Goal: Transaction & Acquisition: Purchase product/service

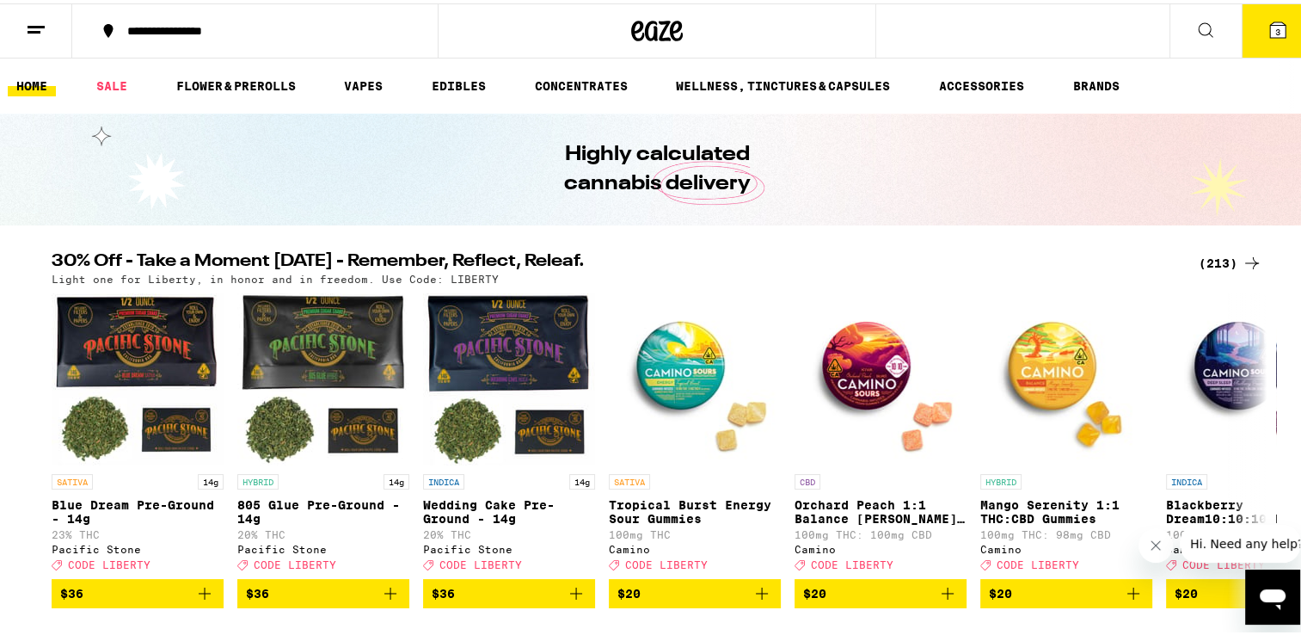
click at [1270, 25] on icon at bounding box center [1277, 26] width 15 height 15
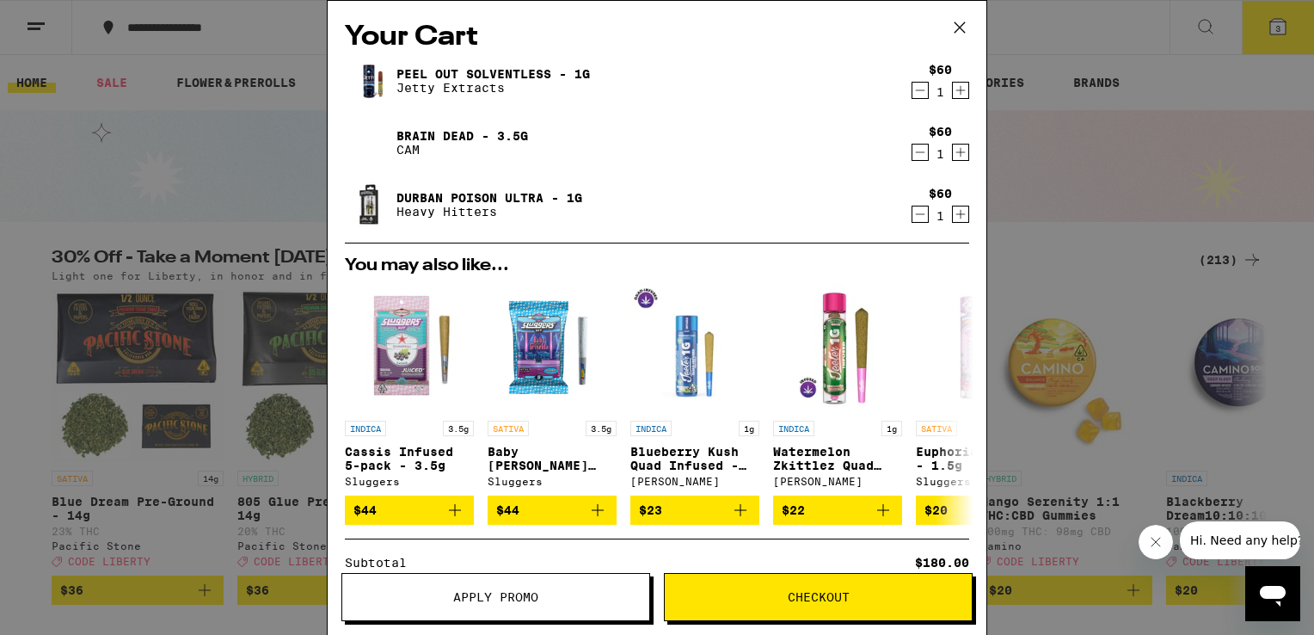
click at [929, 87] on div "1" at bounding box center [940, 92] width 23 height 14
click at [912, 95] on icon "Decrement" at bounding box center [919, 90] width 15 height 21
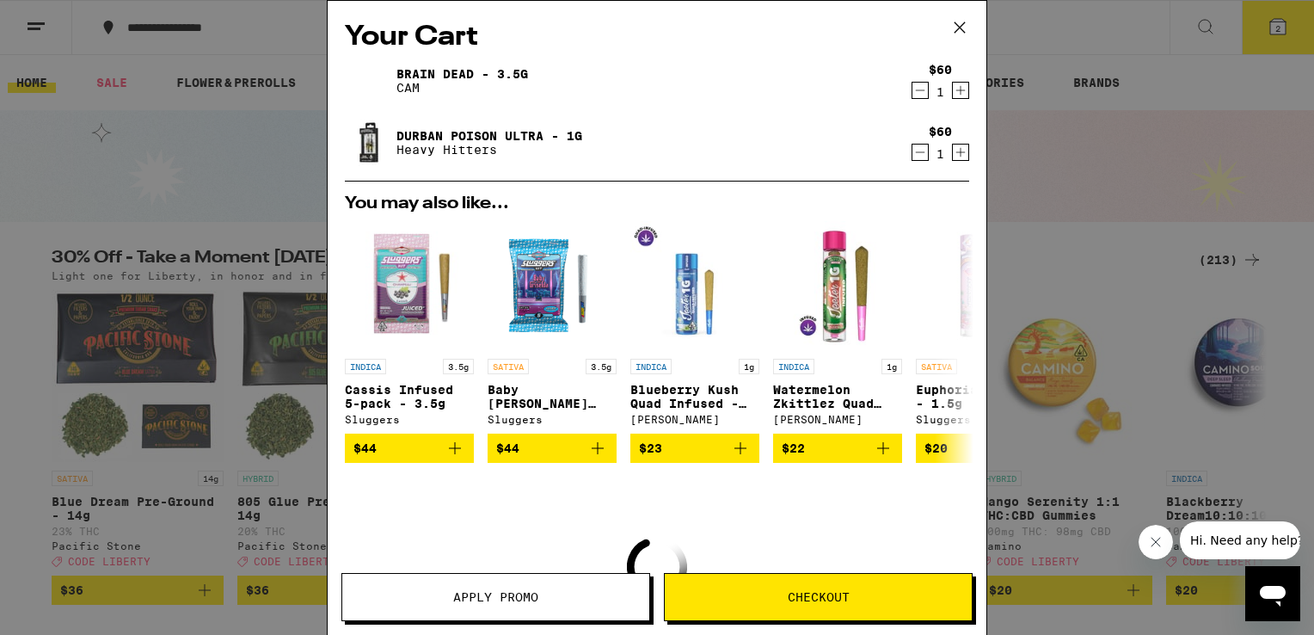
click at [912, 92] on icon "Decrement" at bounding box center [919, 90] width 15 height 21
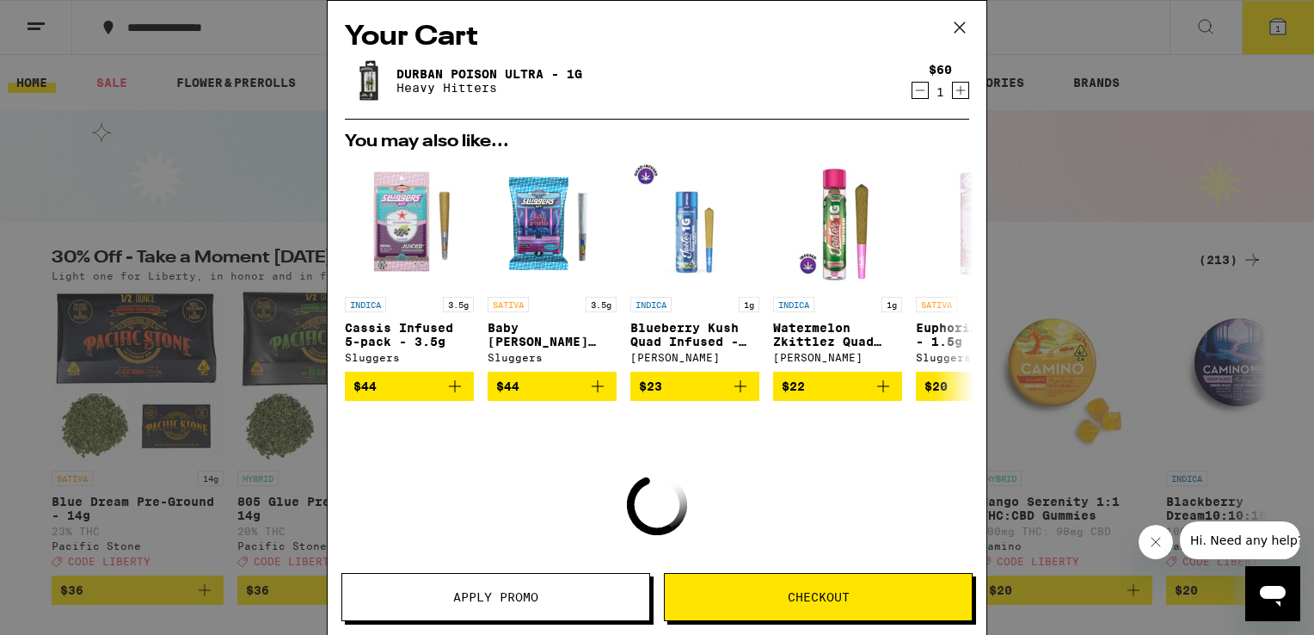
click at [912, 92] on icon "Decrement" at bounding box center [919, 90] width 15 height 21
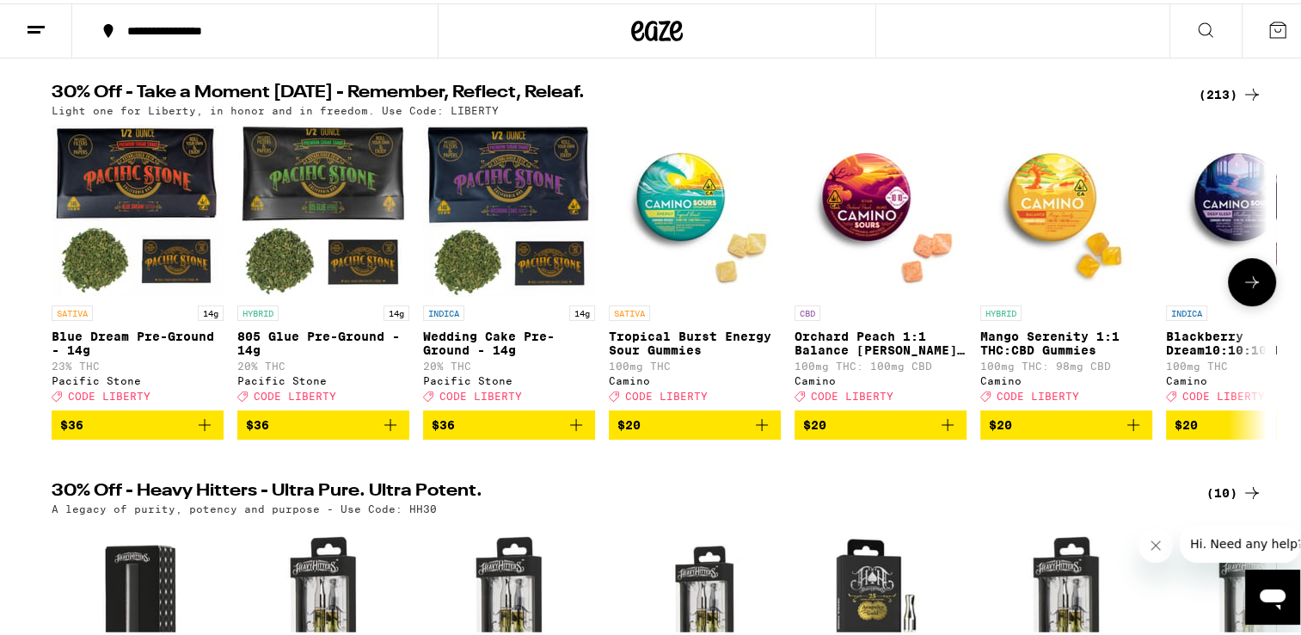
scroll to position [169, 0]
click at [1245, 285] on icon at bounding box center [1252, 278] width 21 height 21
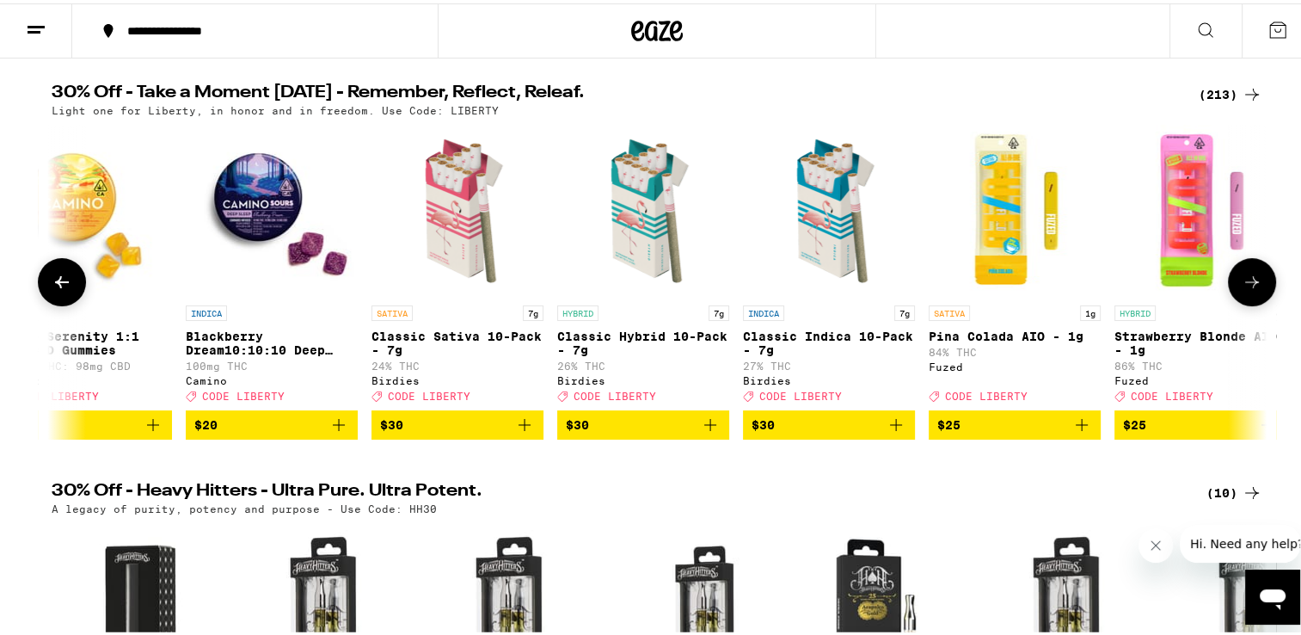
scroll to position [0, 1023]
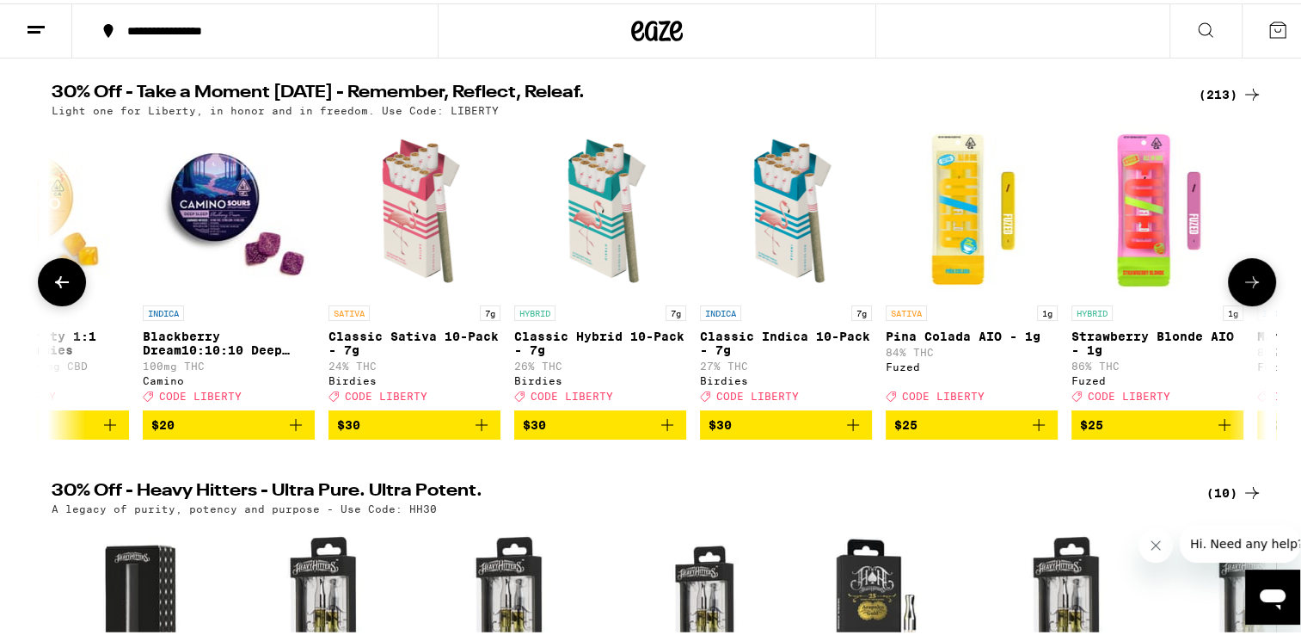
click at [1245, 282] on icon at bounding box center [1252, 278] width 21 height 21
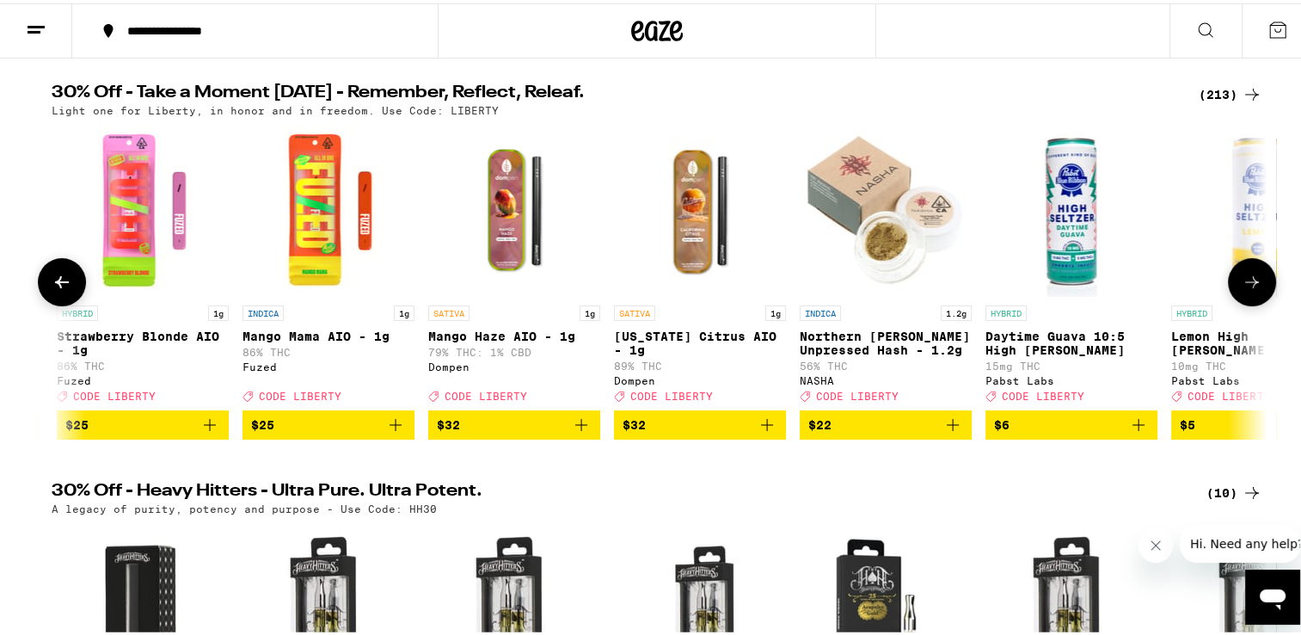
scroll to position [0, 2046]
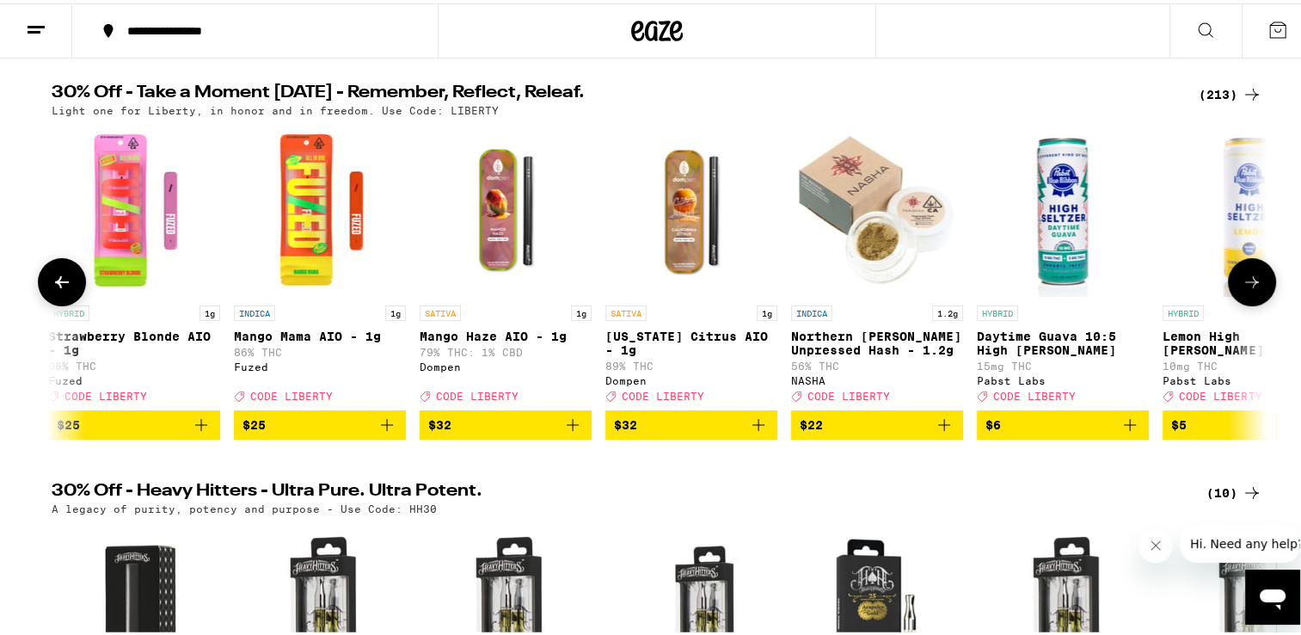
click at [1245, 282] on icon at bounding box center [1252, 278] width 21 height 21
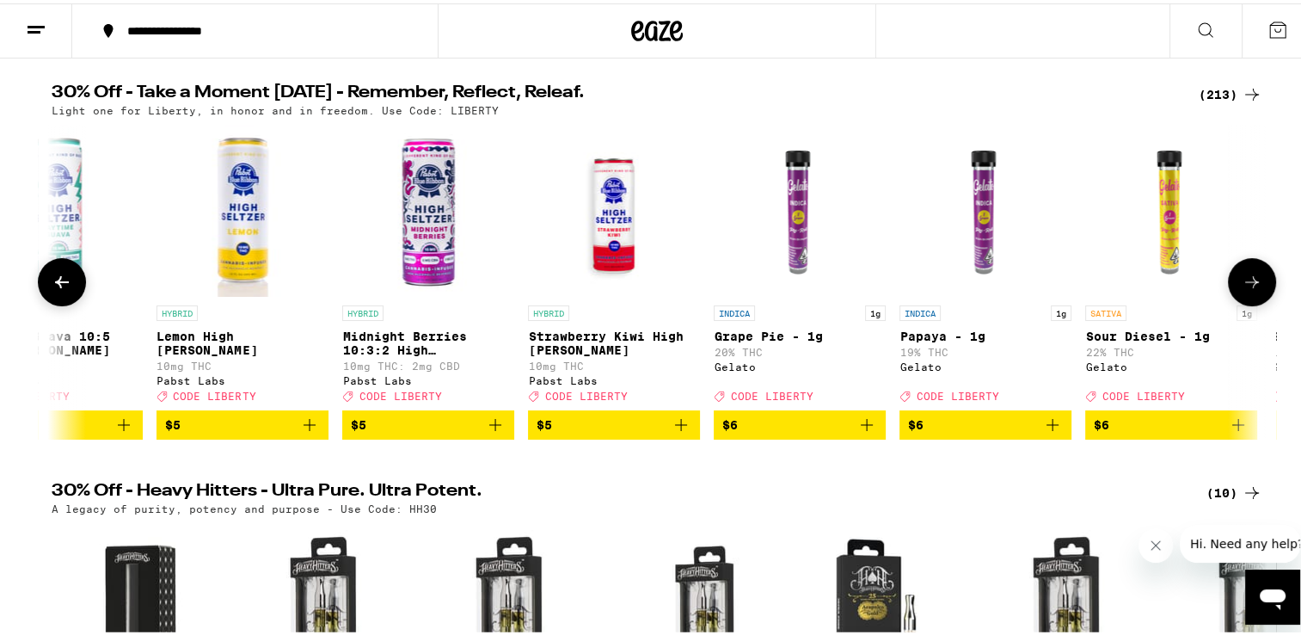
scroll to position [0, 3070]
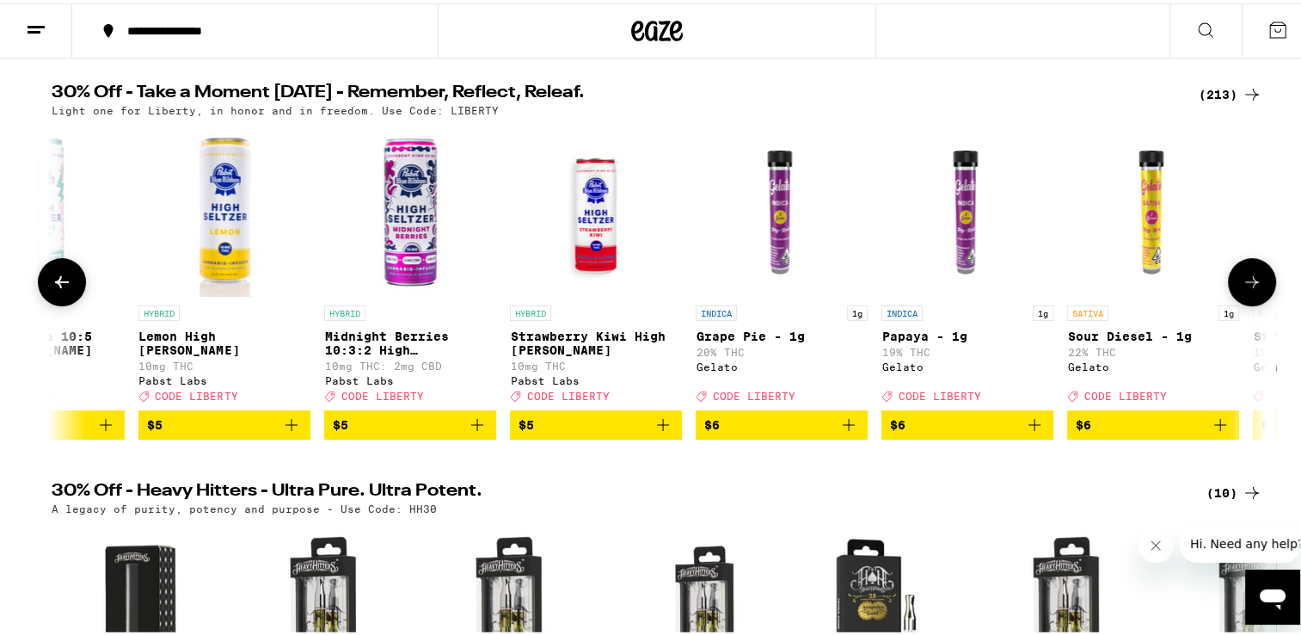
click at [1245, 282] on icon at bounding box center [1252, 278] width 21 height 21
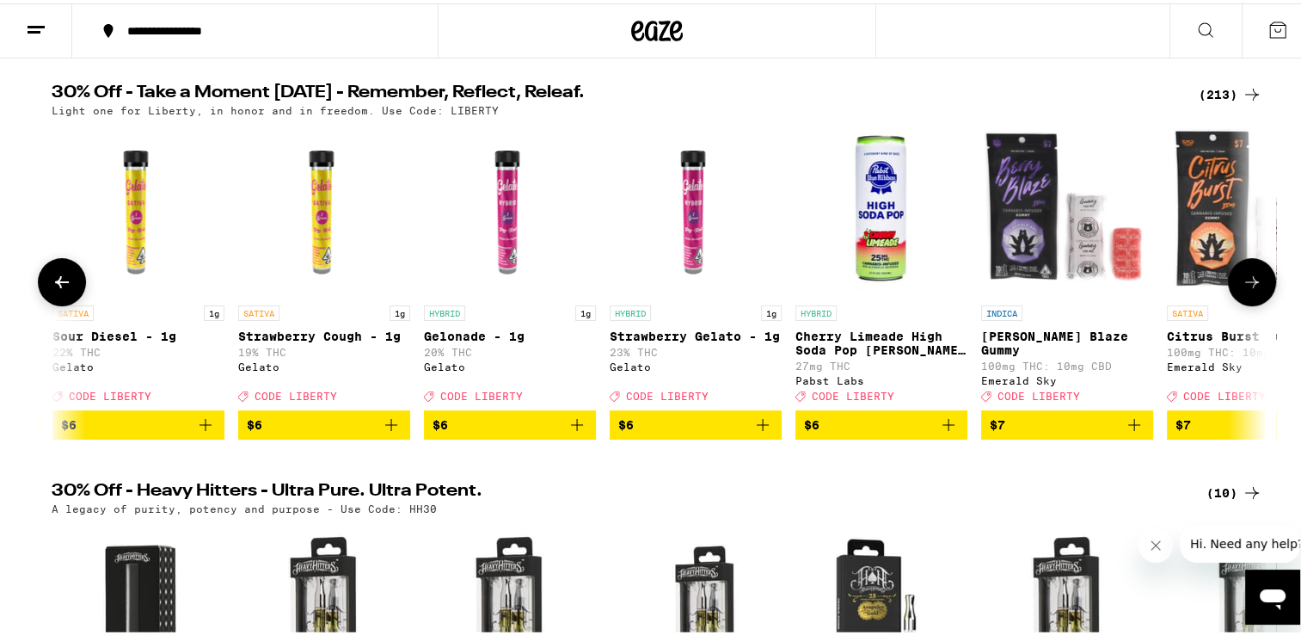
scroll to position [0, 4094]
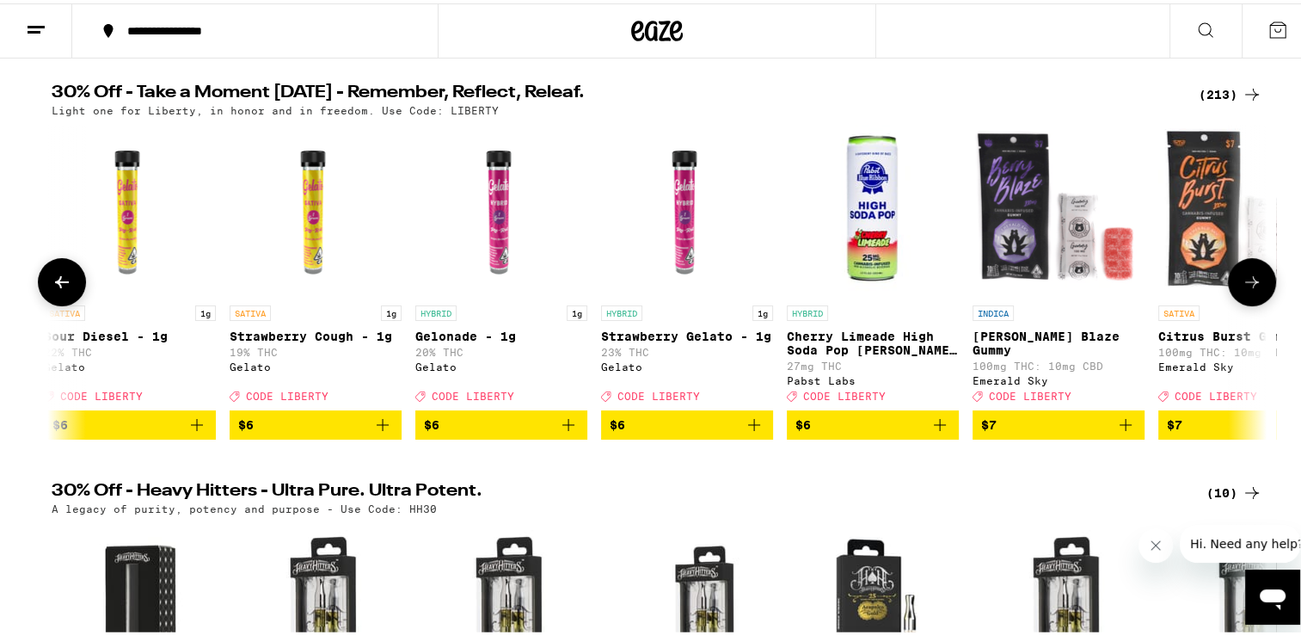
click at [1245, 282] on icon at bounding box center [1252, 278] width 21 height 21
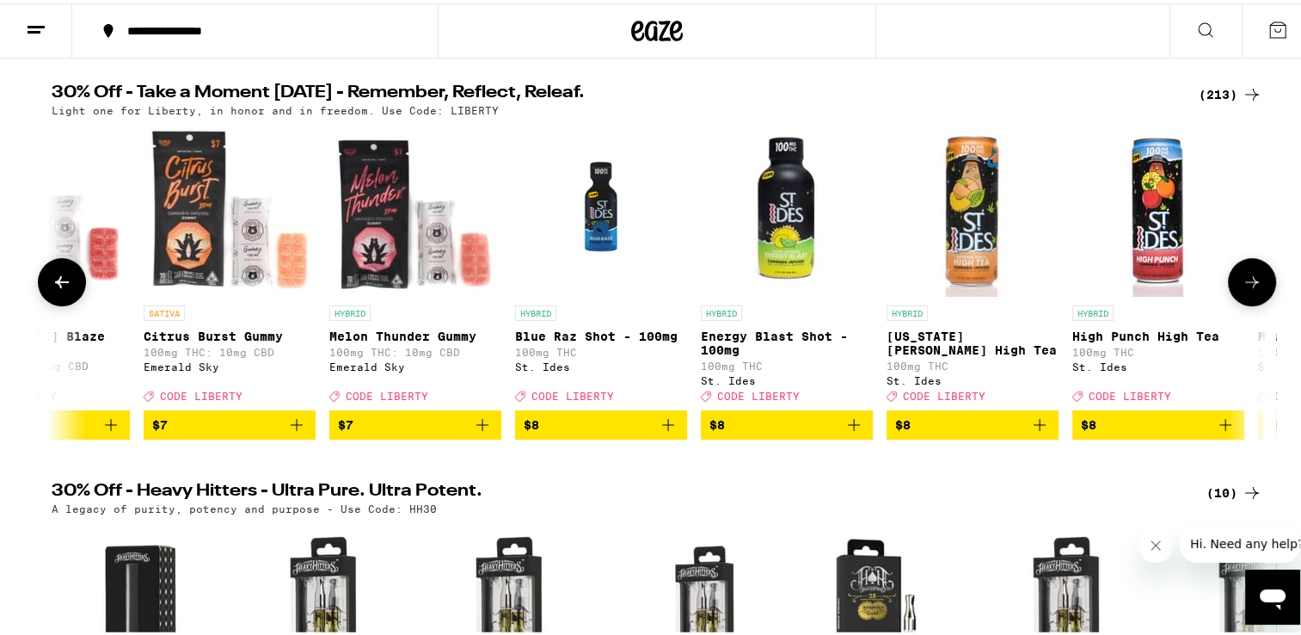
scroll to position [0, 5118]
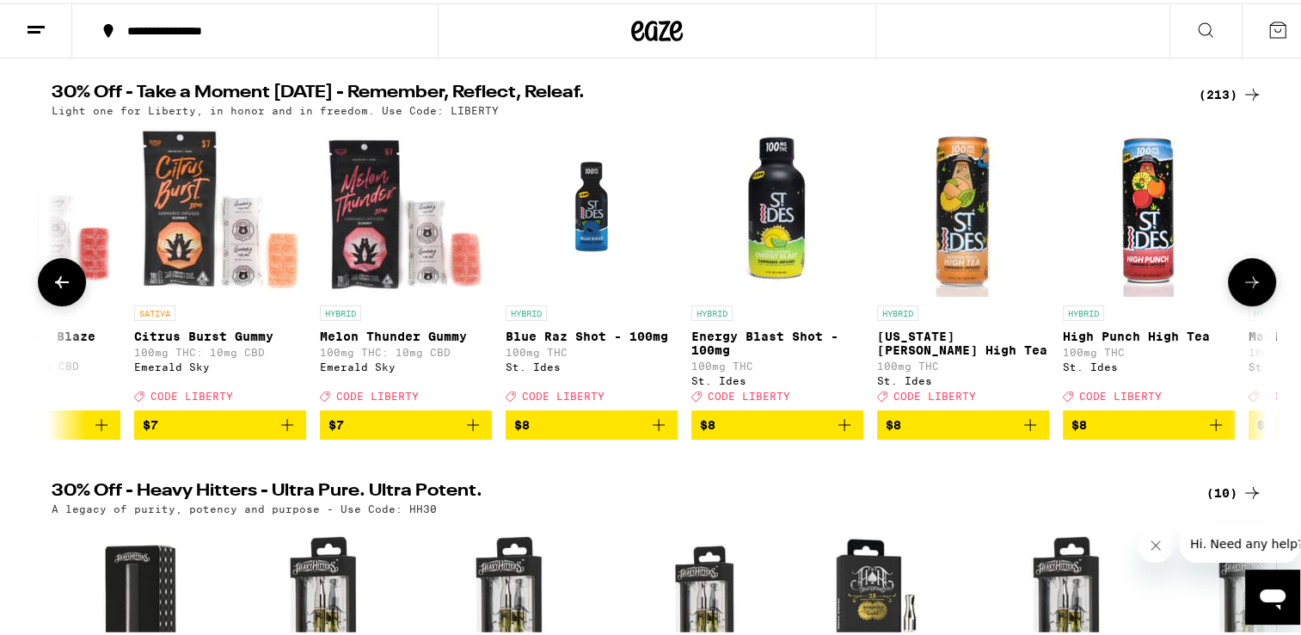
click at [1245, 282] on icon at bounding box center [1252, 278] width 21 height 21
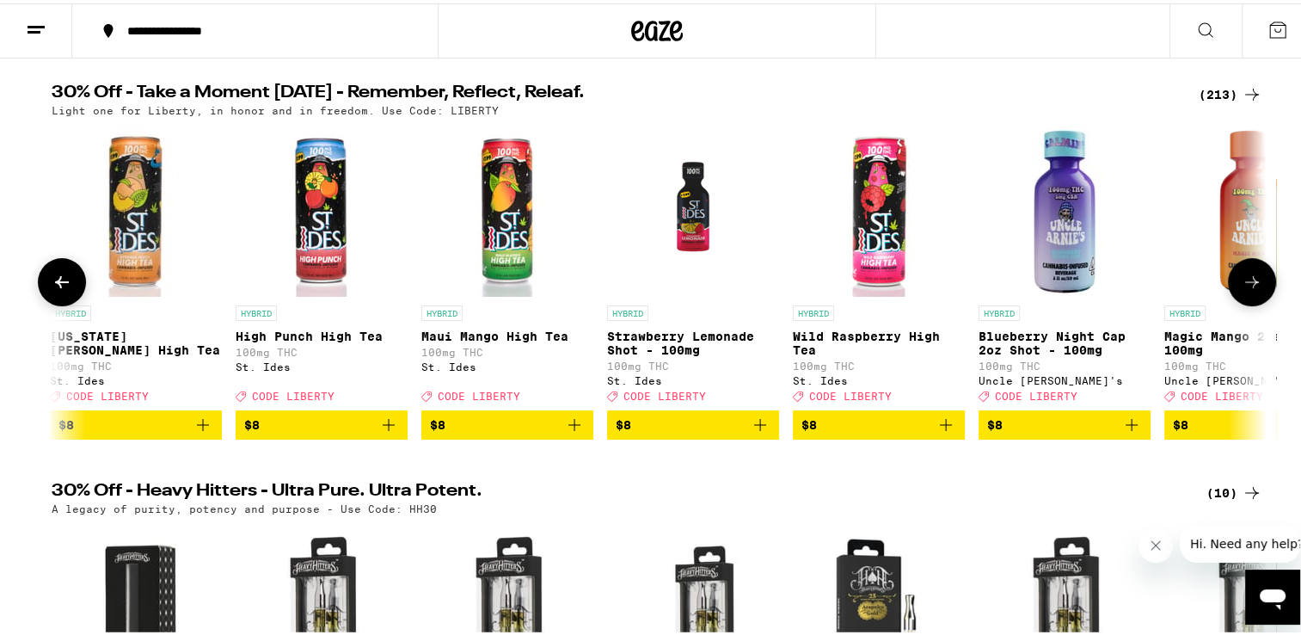
scroll to position [0, 6141]
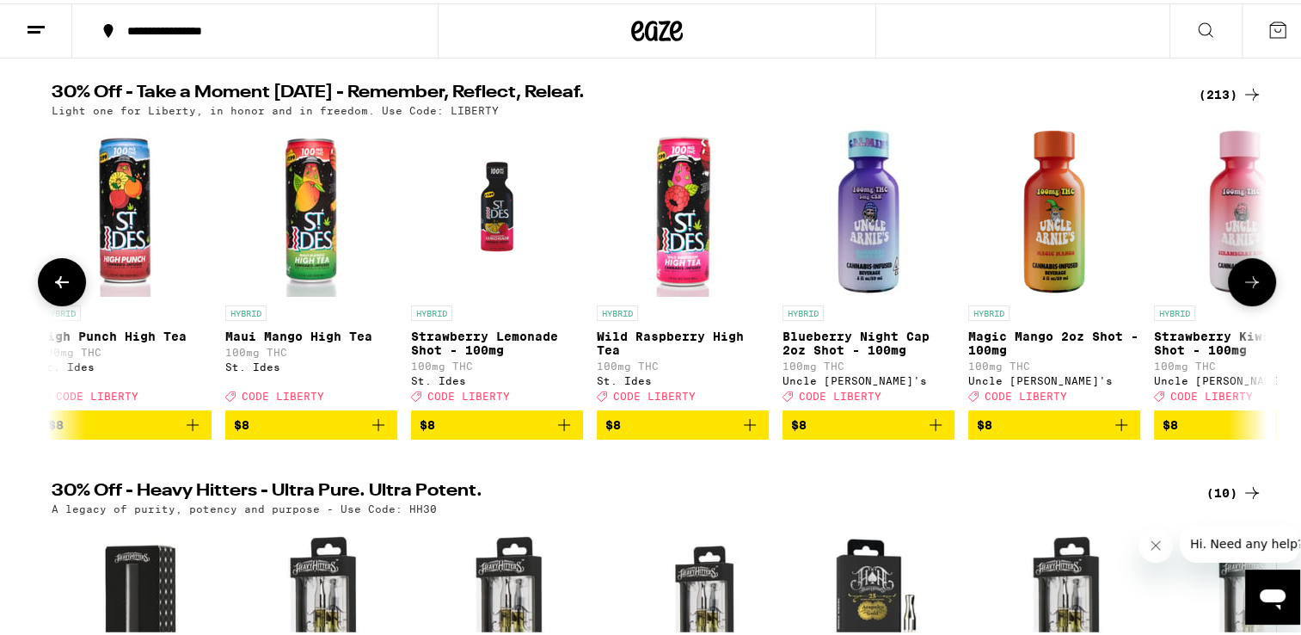
click at [1245, 282] on icon at bounding box center [1252, 278] width 21 height 21
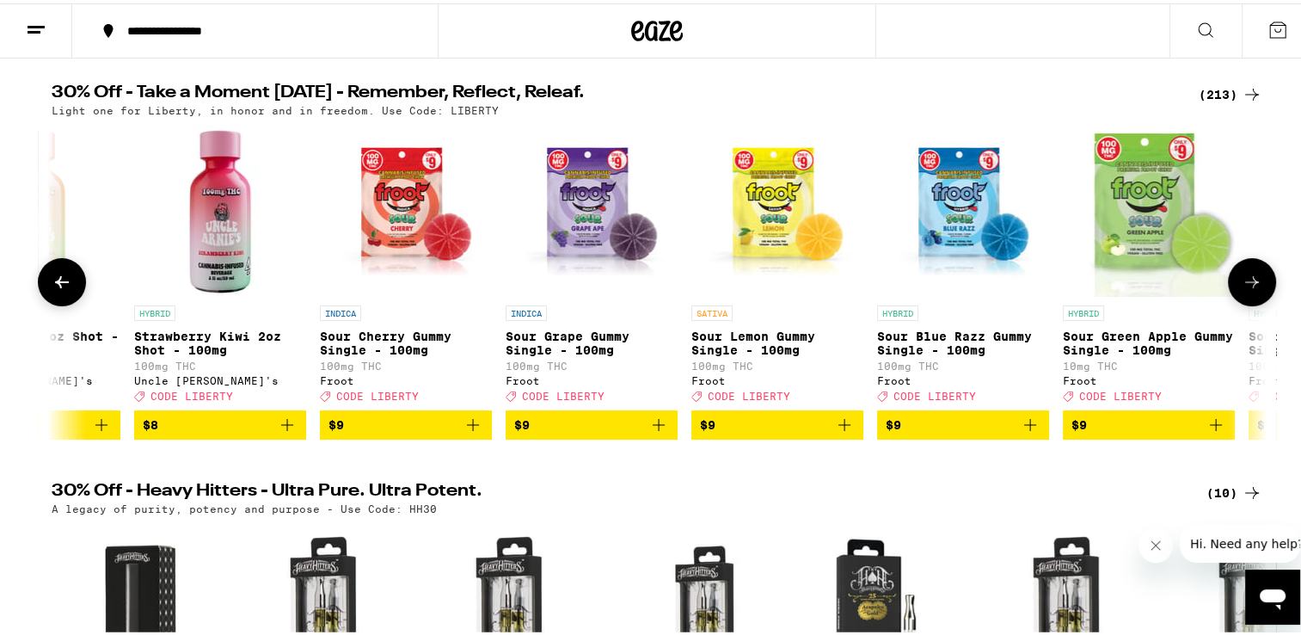
scroll to position [0, 7164]
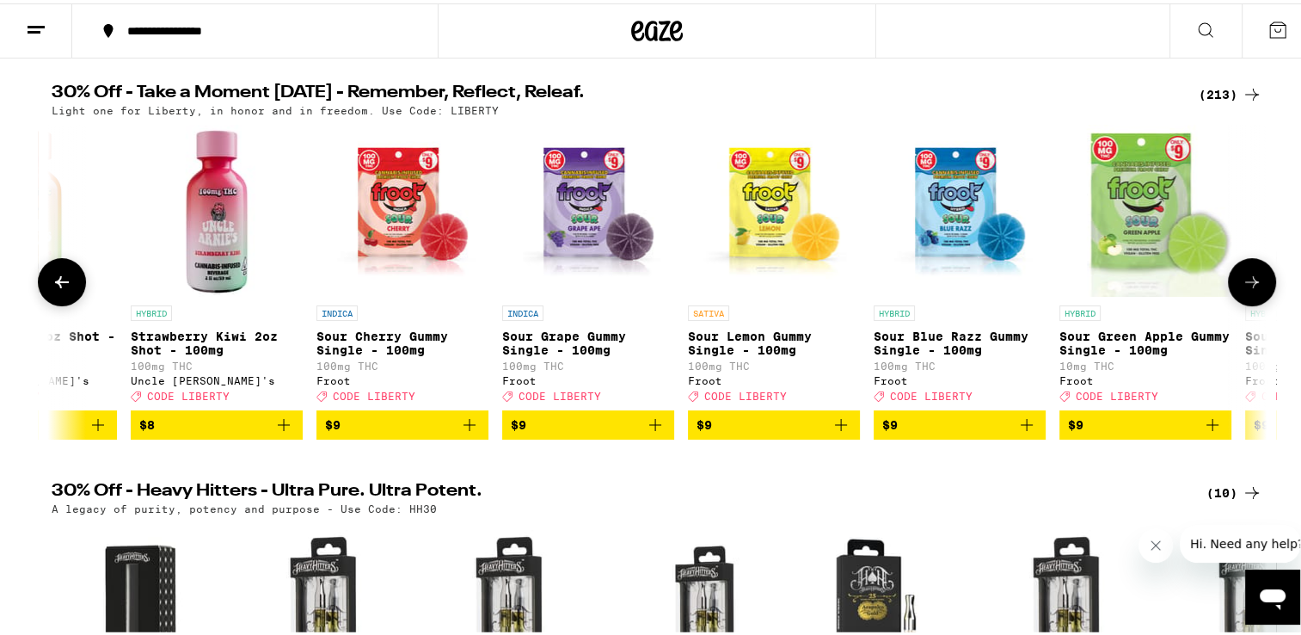
click at [1245, 282] on icon at bounding box center [1252, 278] width 21 height 21
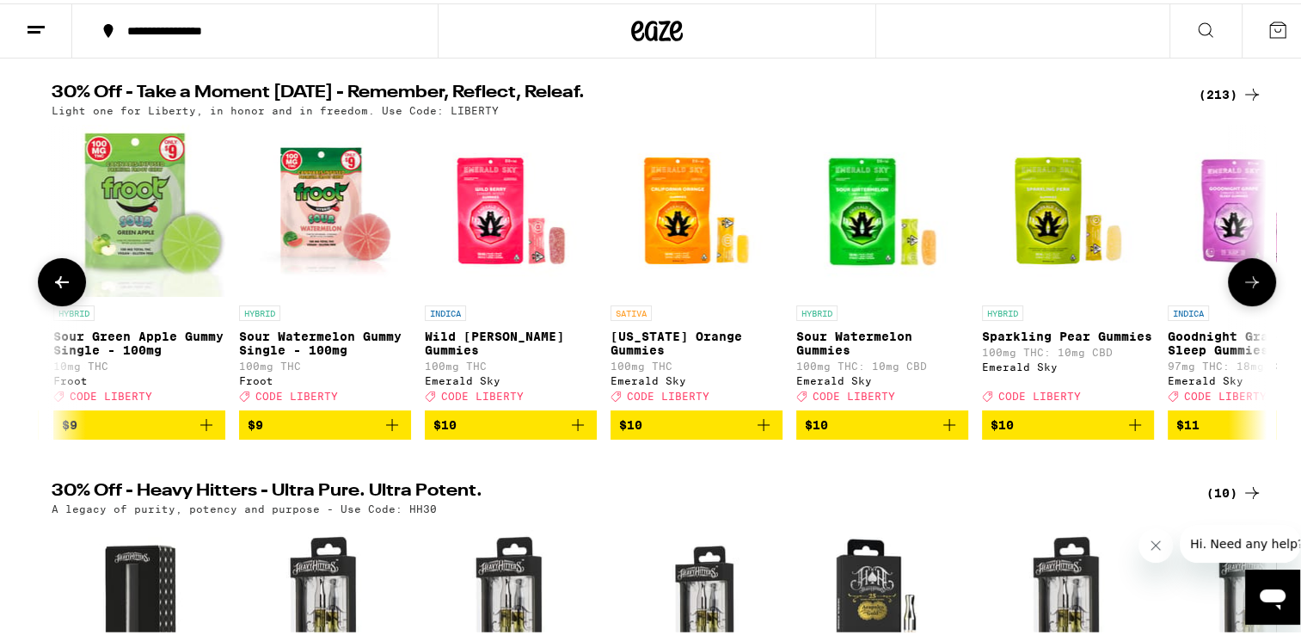
scroll to position [0, 8188]
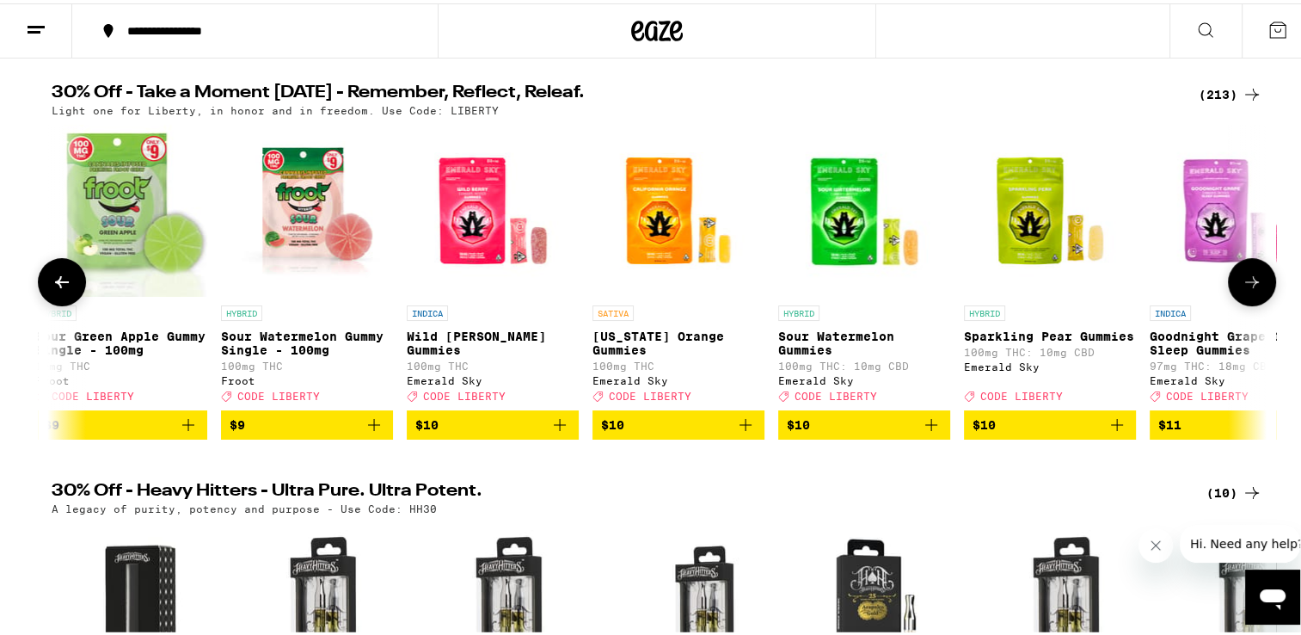
click at [1245, 282] on icon at bounding box center [1252, 278] width 21 height 21
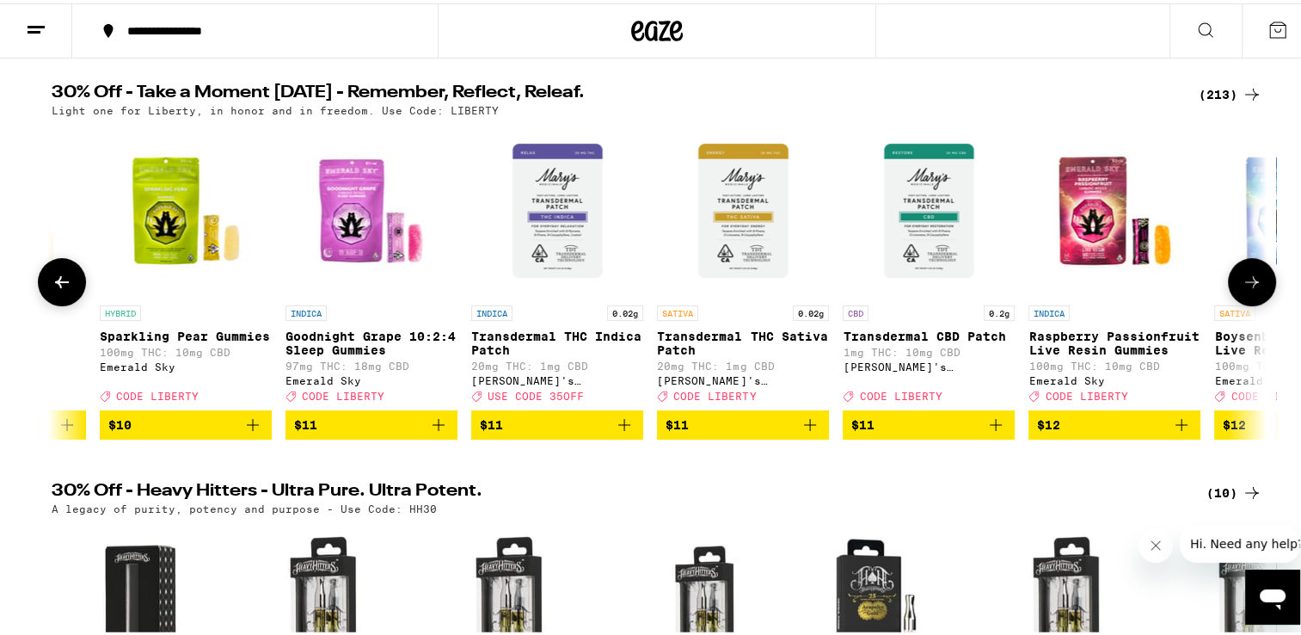
scroll to position [0, 9211]
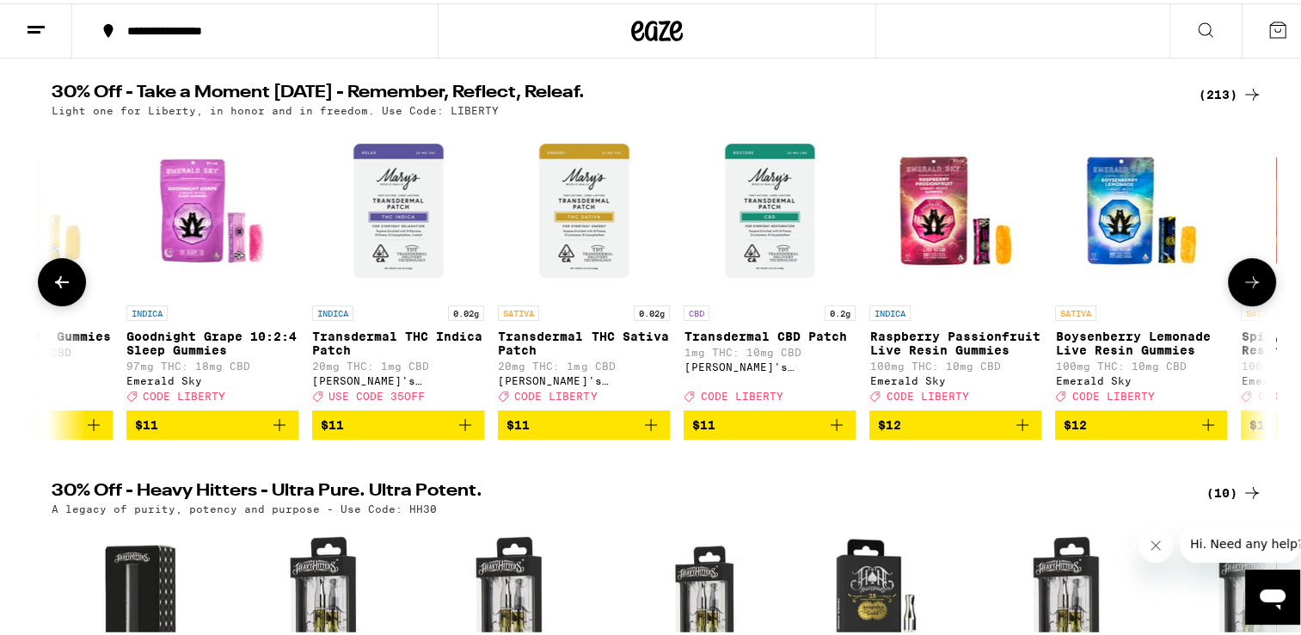
click at [1245, 282] on icon at bounding box center [1252, 278] width 21 height 21
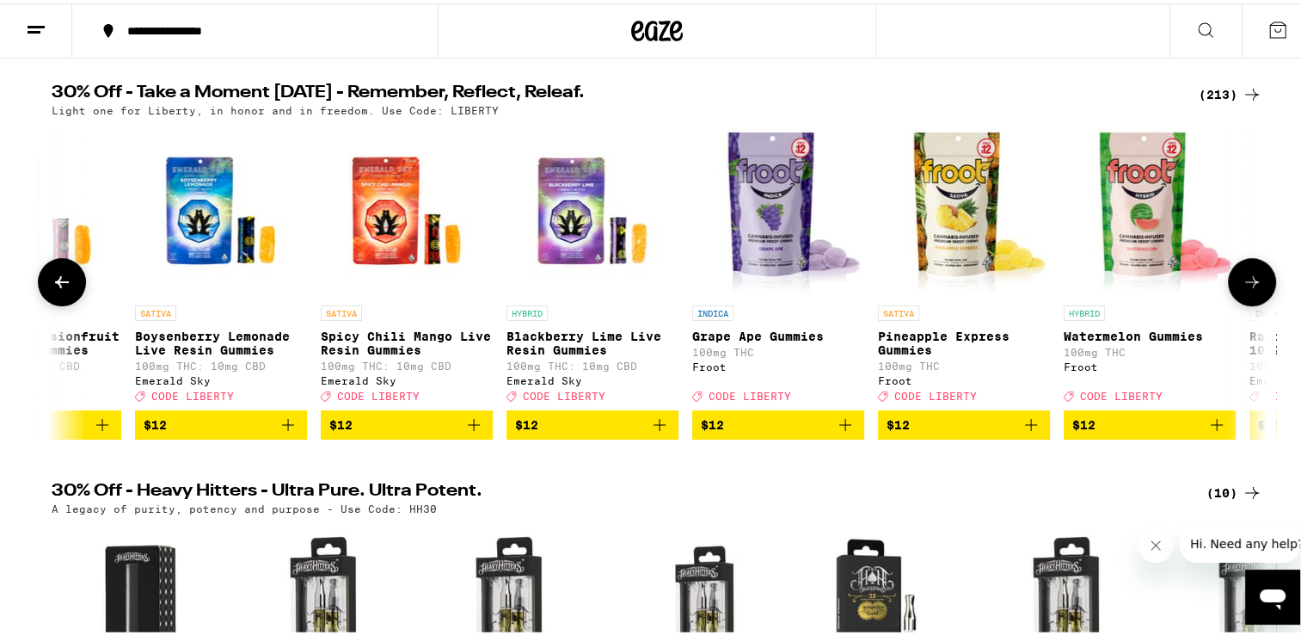
scroll to position [0, 10235]
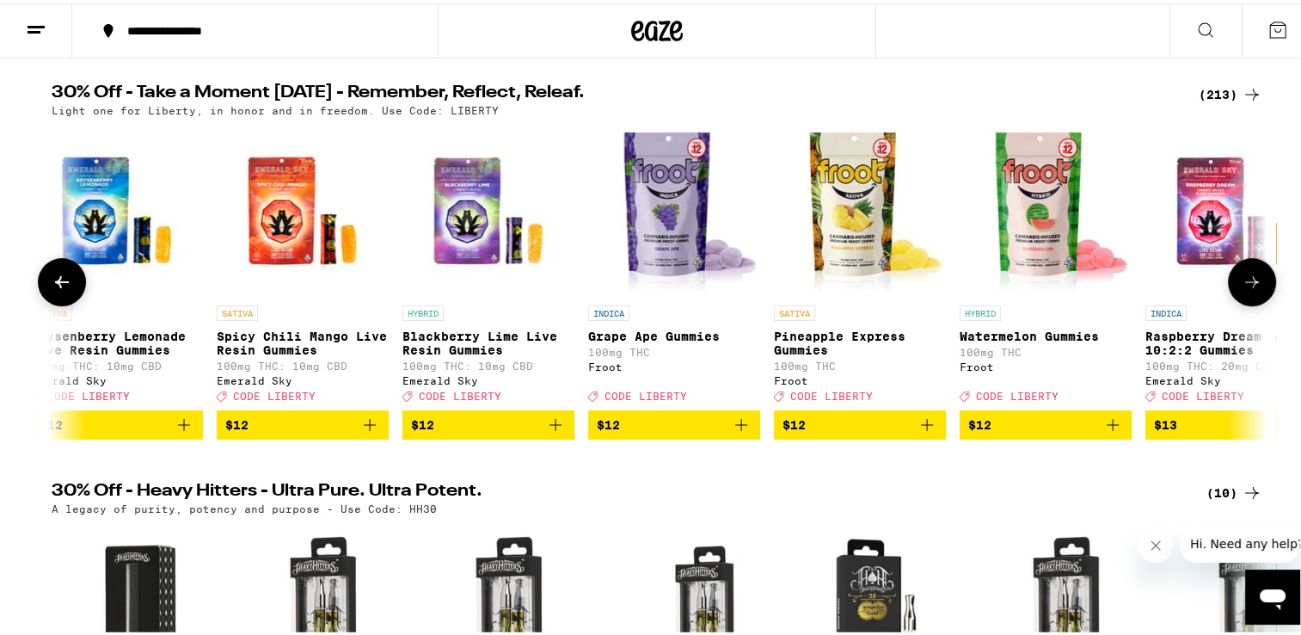
click at [1245, 282] on icon at bounding box center [1252, 278] width 21 height 21
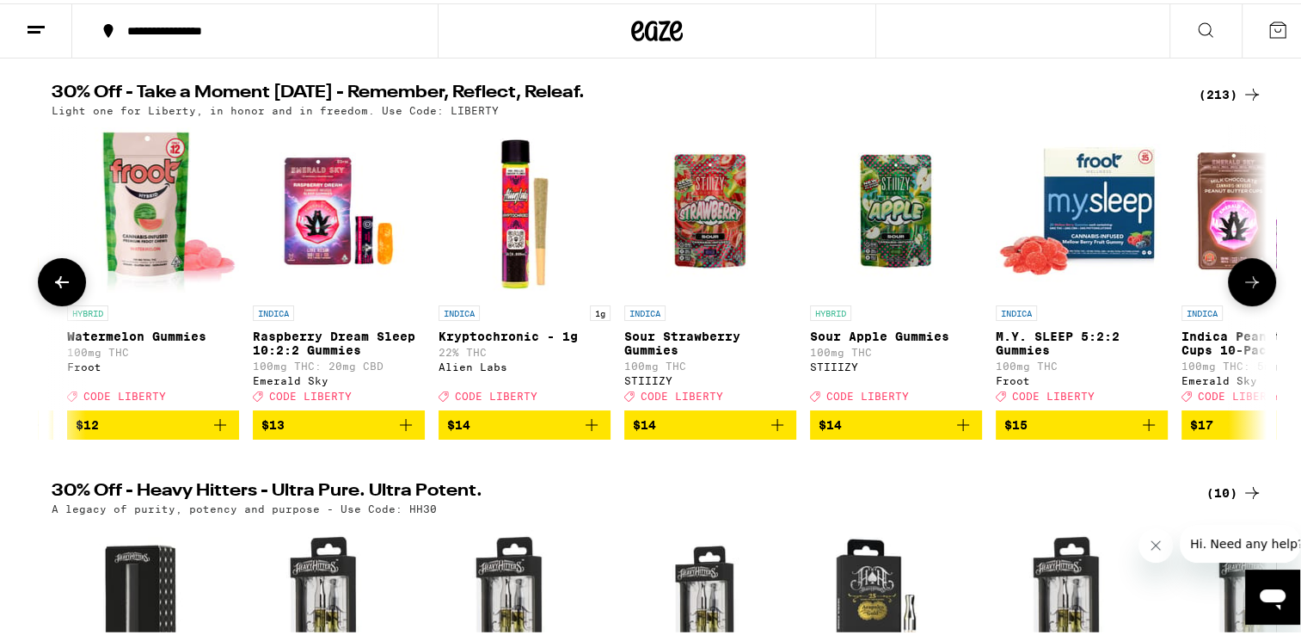
scroll to position [0, 11258]
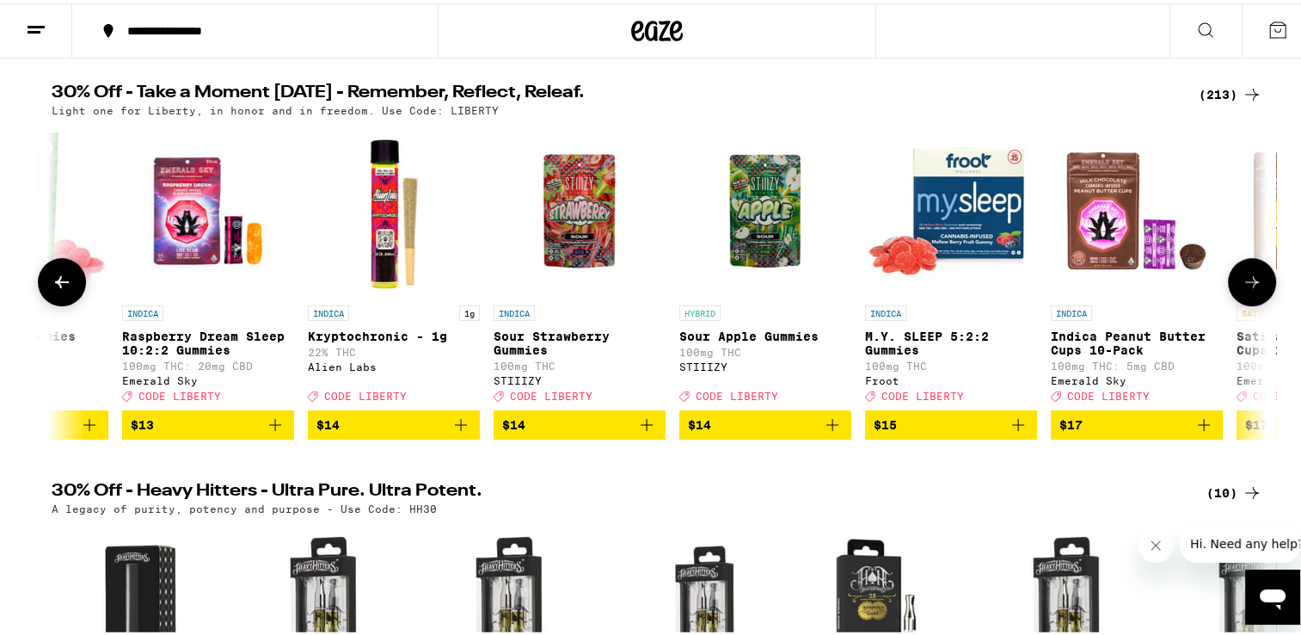
click at [1245, 282] on icon at bounding box center [1252, 278] width 21 height 21
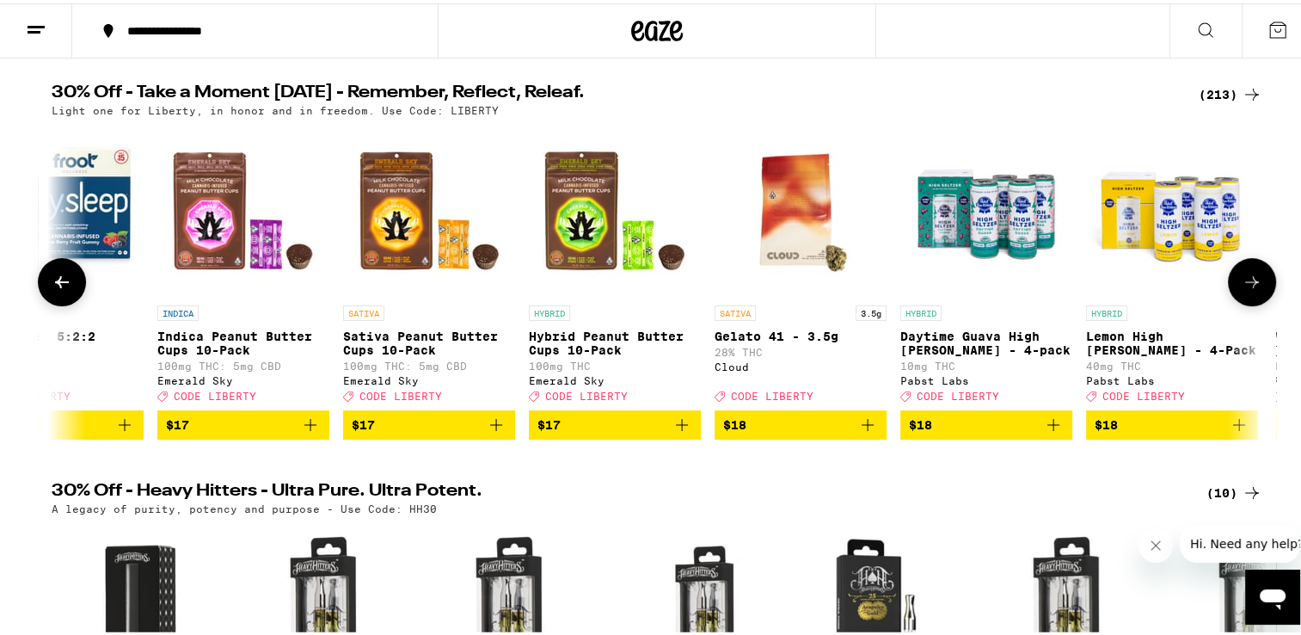
scroll to position [0, 12281]
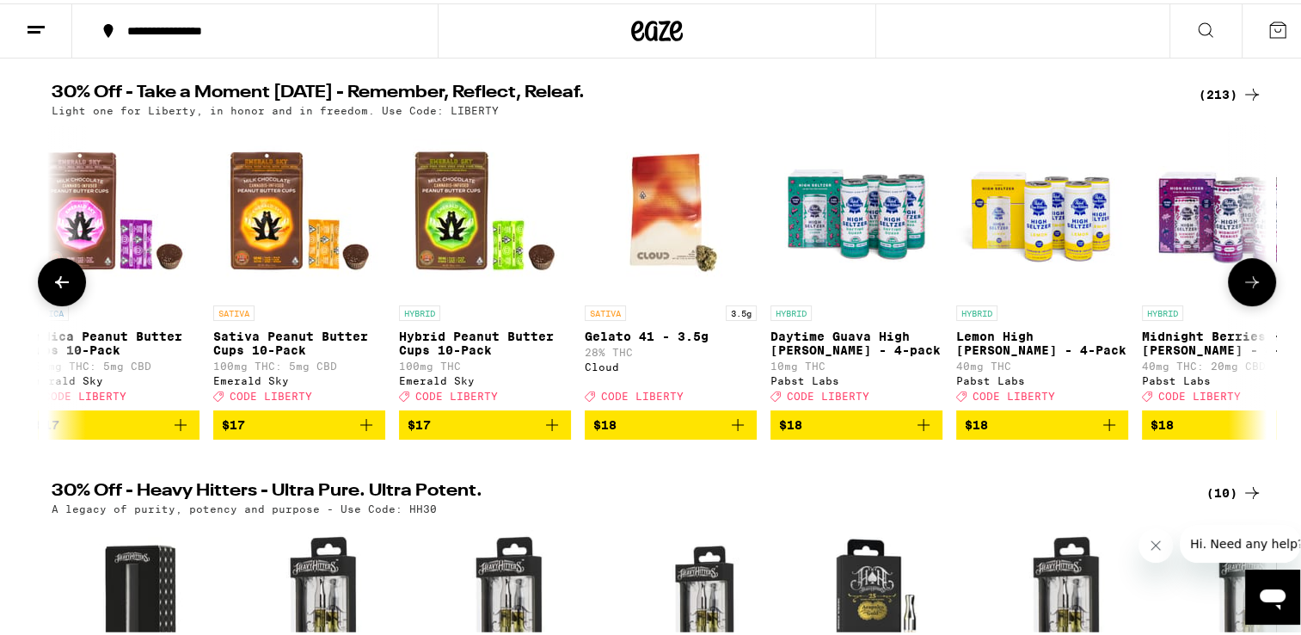
click at [1245, 282] on icon at bounding box center [1252, 278] width 21 height 21
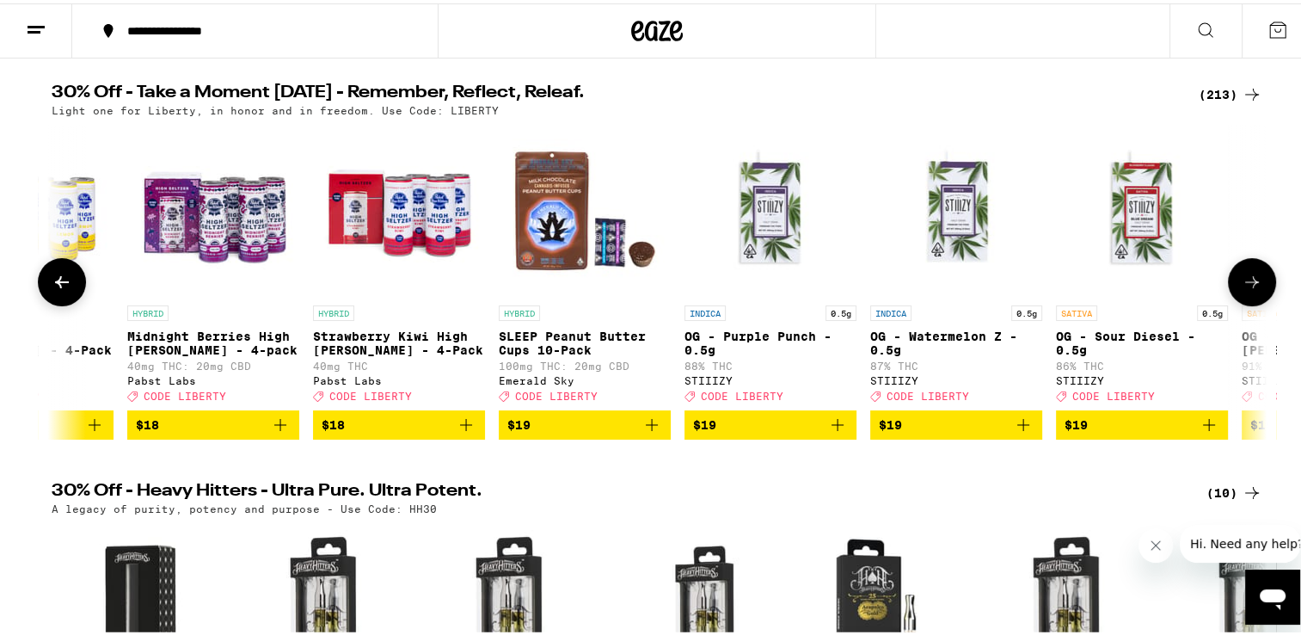
scroll to position [0, 13306]
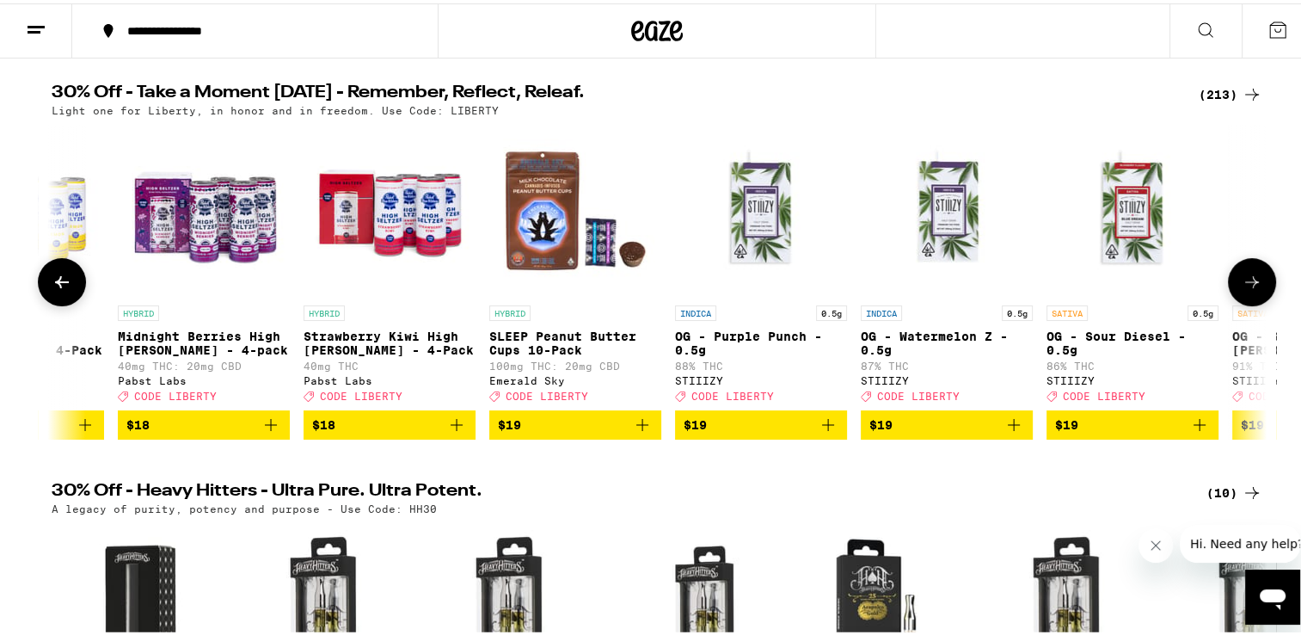
click at [1245, 282] on icon at bounding box center [1252, 278] width 21 height 21
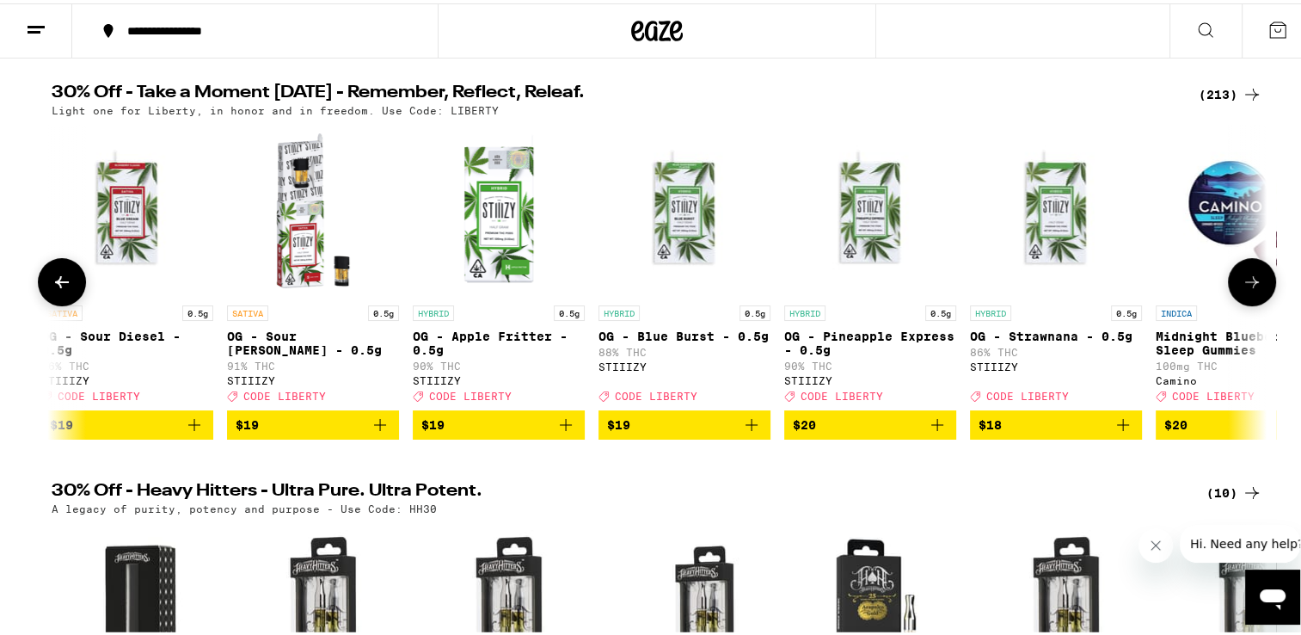
scroll to position [0, 14329]
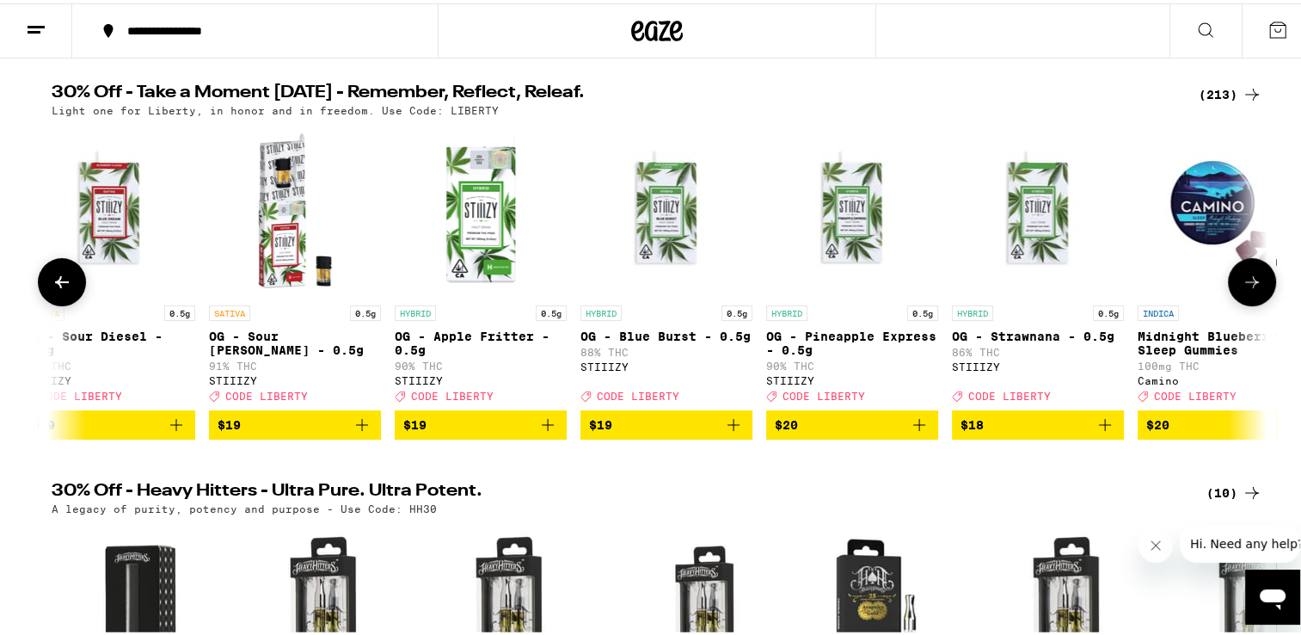
click at [1245, 282] on icon at bounding box center [1252, 278] width 21 height 21
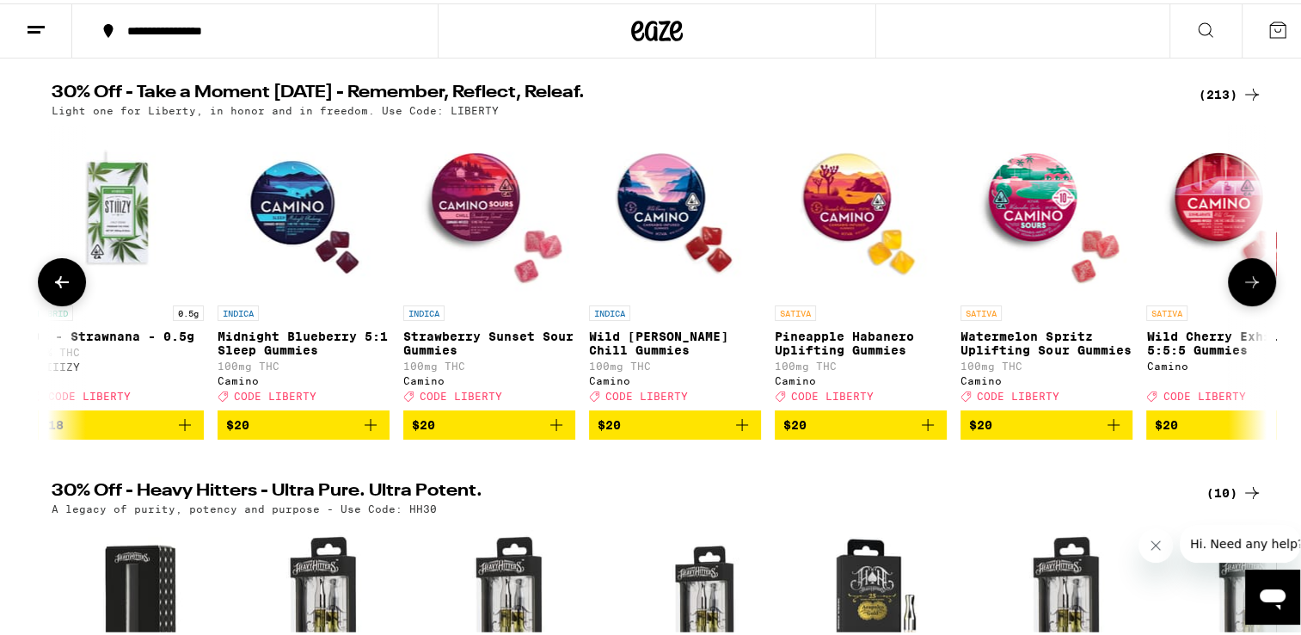
scroll to position [0, 15353]
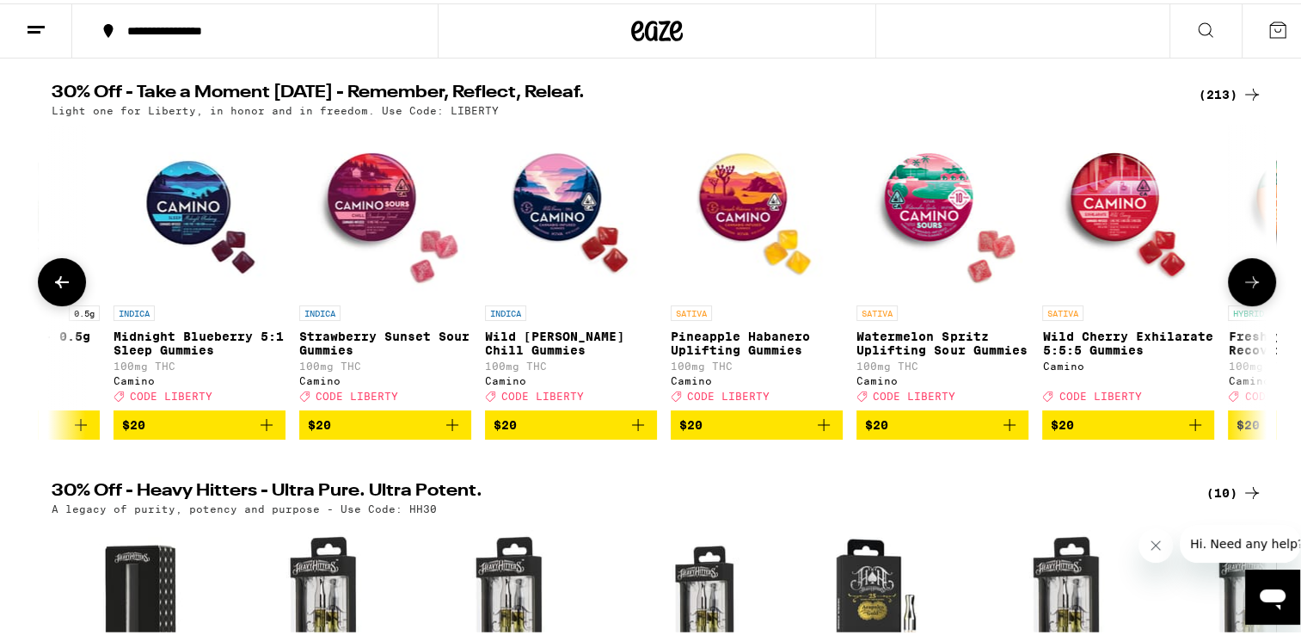
click at [1245, 282] on icon at bounding box center [1252, 278] width 21 height 21
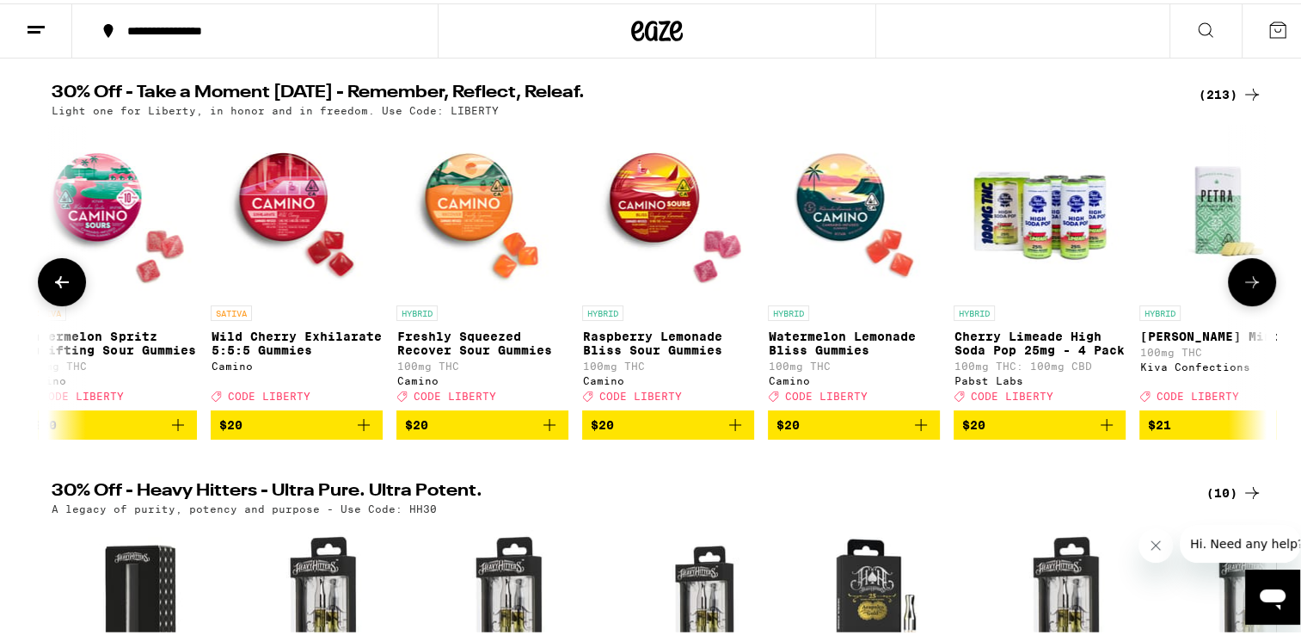
scroll to position [0, 16376]
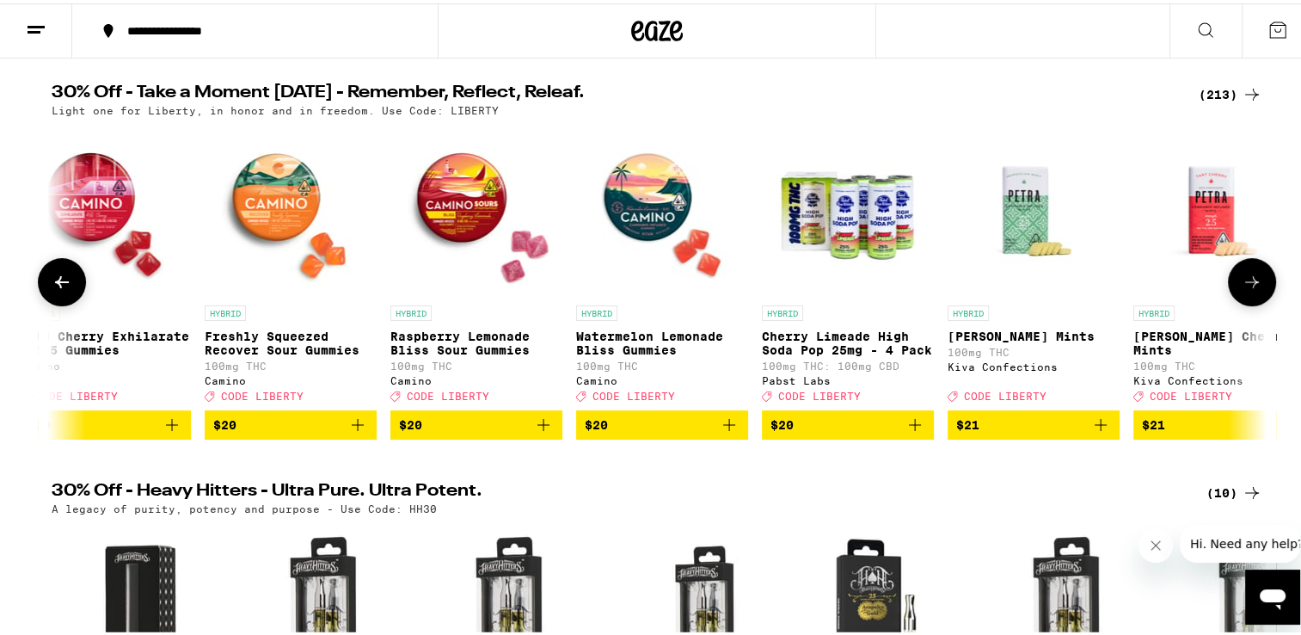
click at [1245, 282] on icon at bounding box center [1252, 278] width 21 height 21
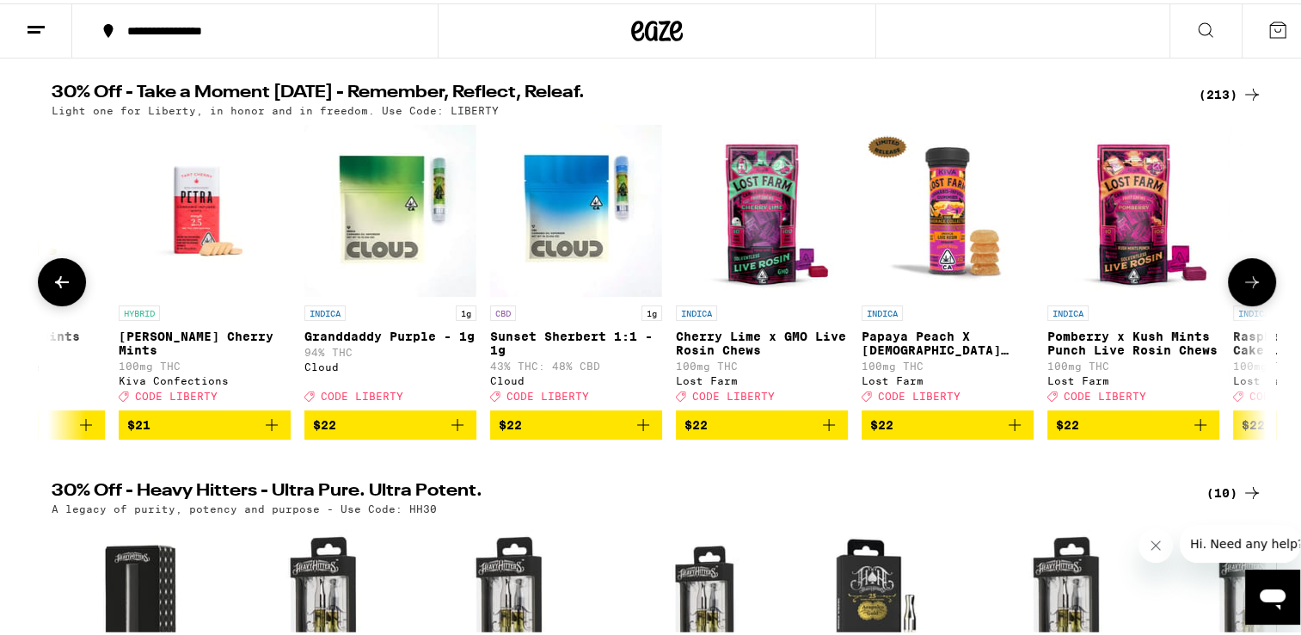
scroll to position [0, 17399]
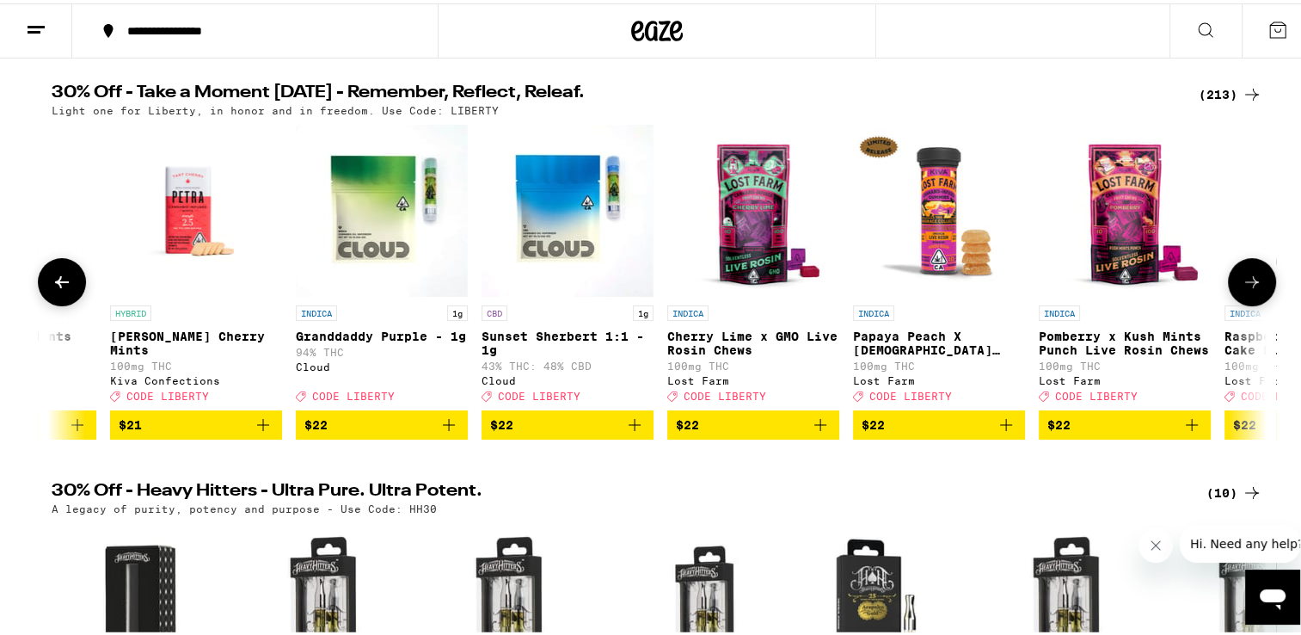
click at [1245, 282] on icon at bounding box center [1252, 278] width 21 height 21
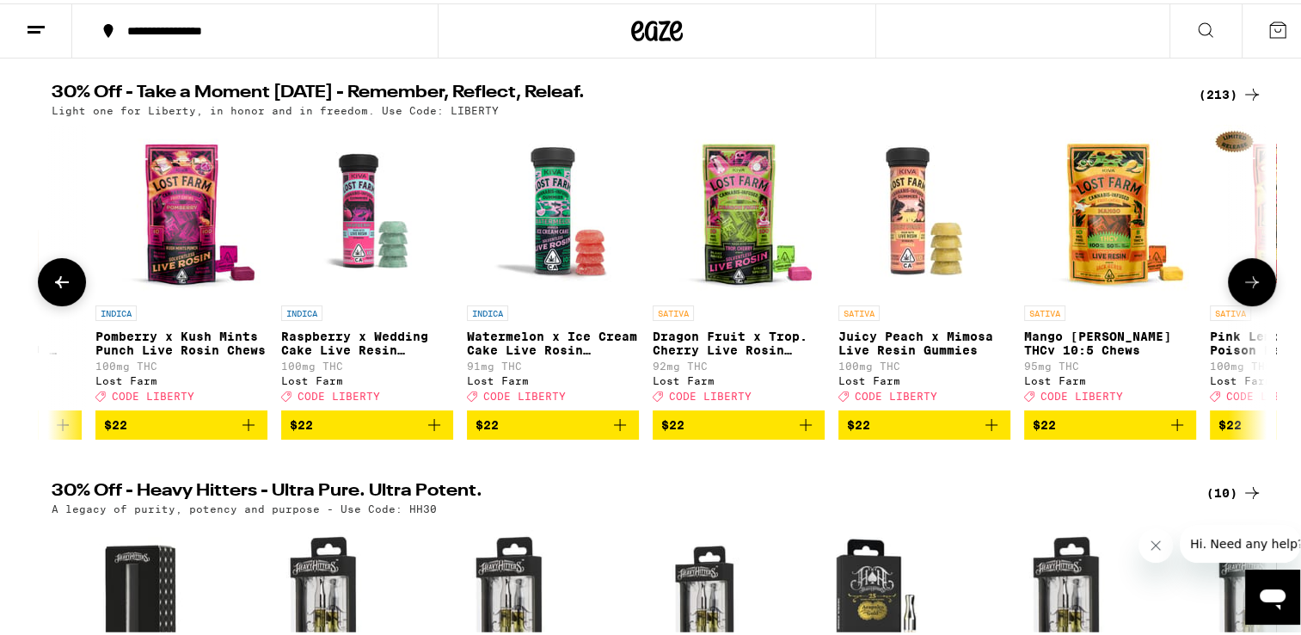
scroll to position [0, 18423]
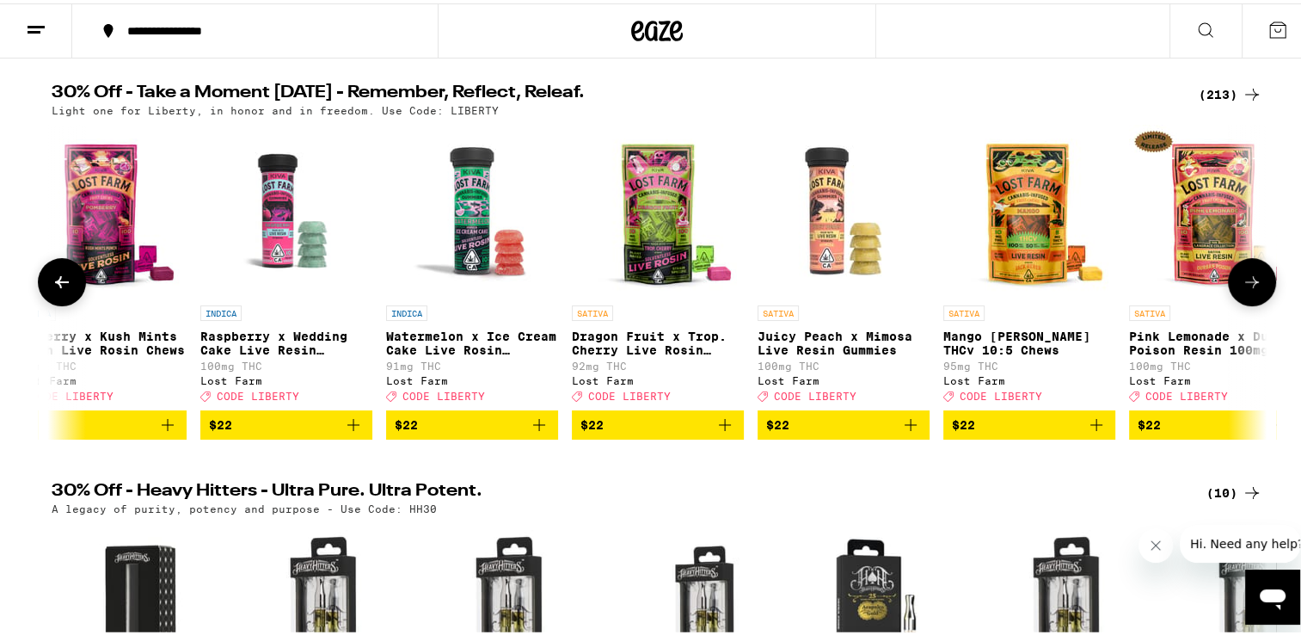
click at [1245, 282] on icon at bounding box center [1252, 278] width 21 height 21
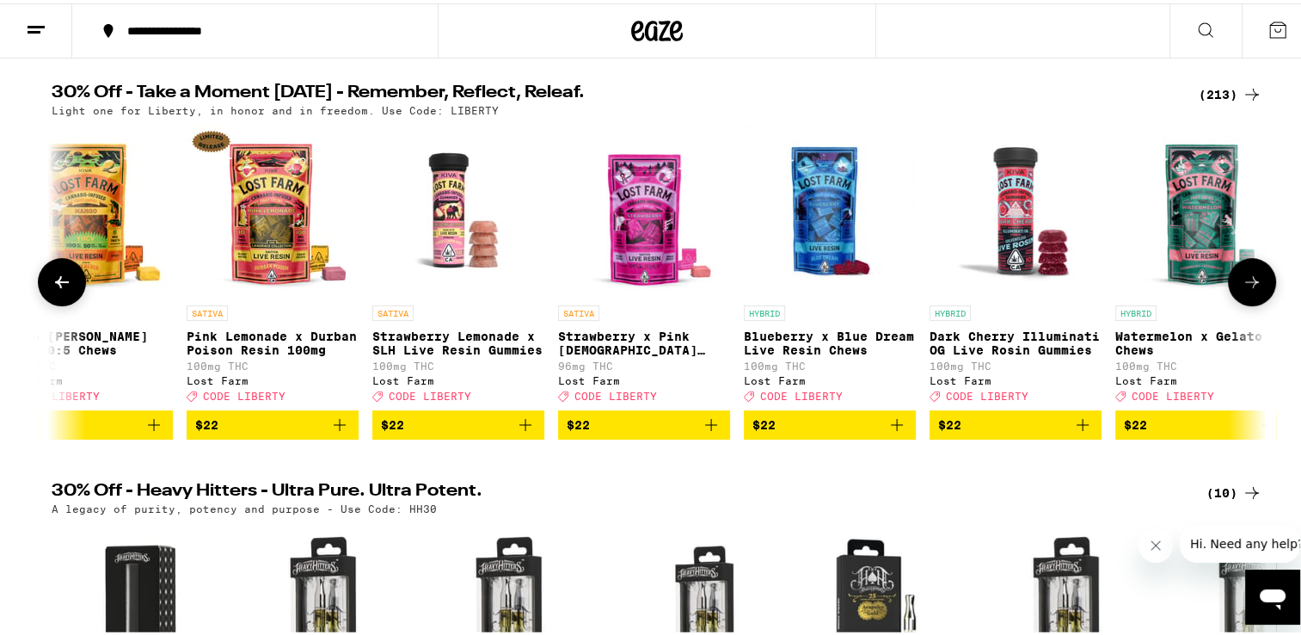
scroll to position [0, 19446]
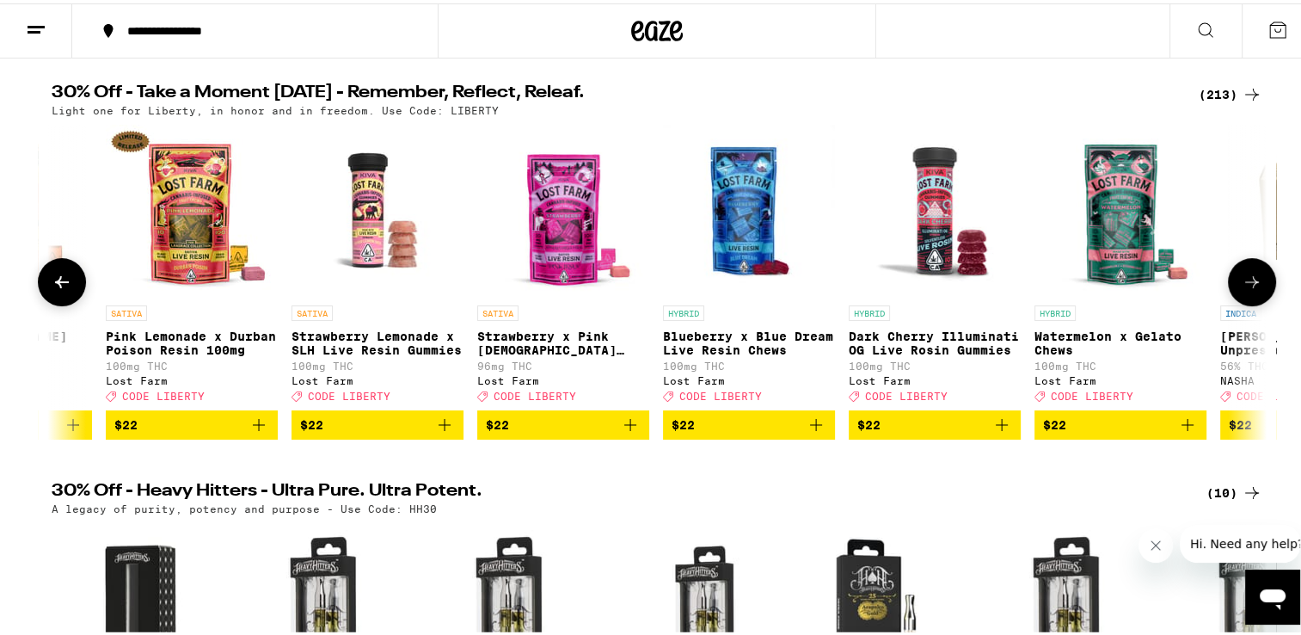
click at [1245, 282] on icon at bounding box center [1252, 278] width 21 height 21
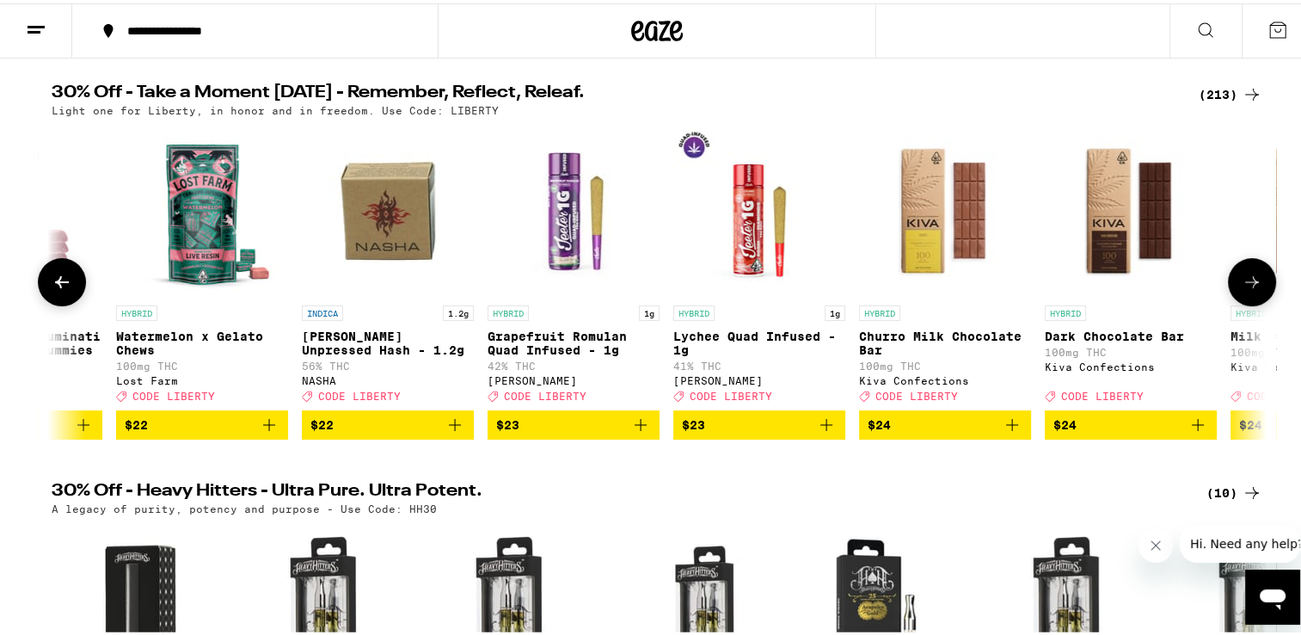
scroll to position [0, 20470]
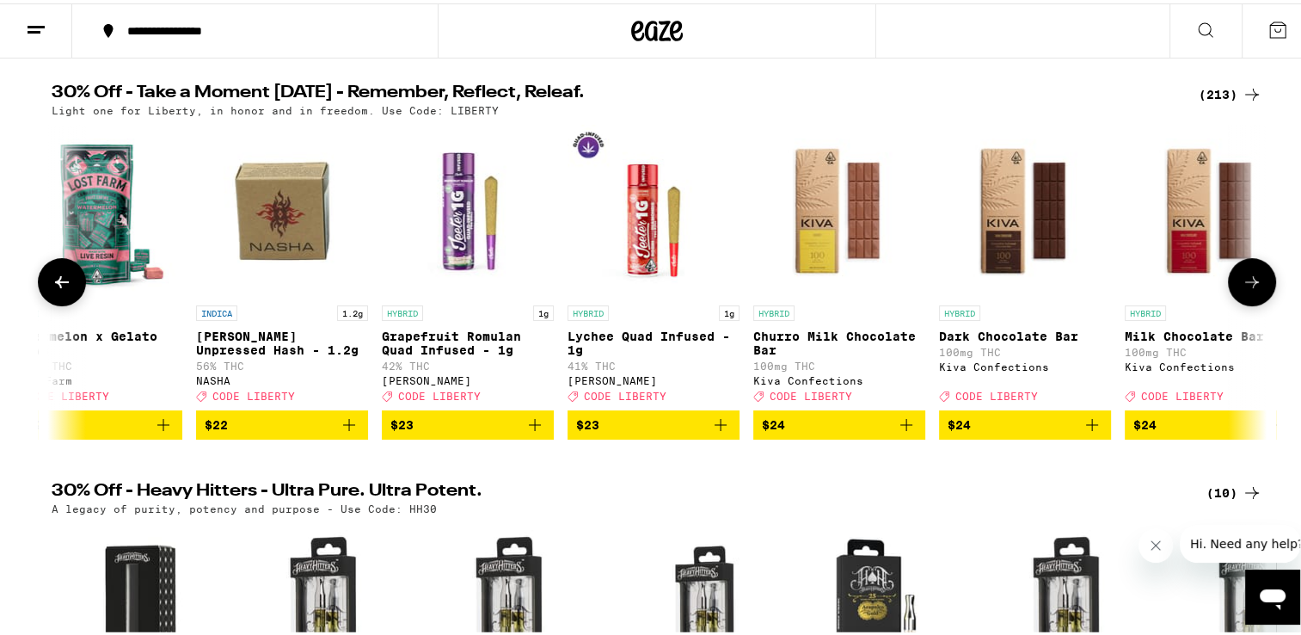
click at [1245, 282] on icon at bounding box center [1252, 278] width 21 height 21
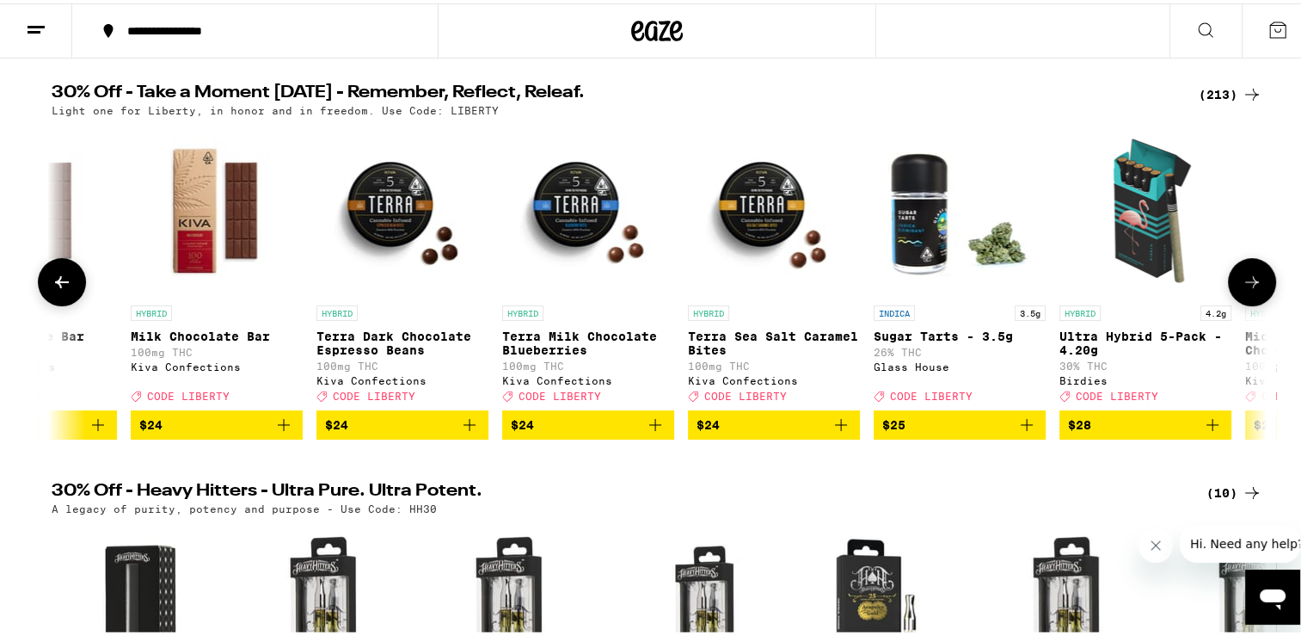
scroll to position [0, 21493]
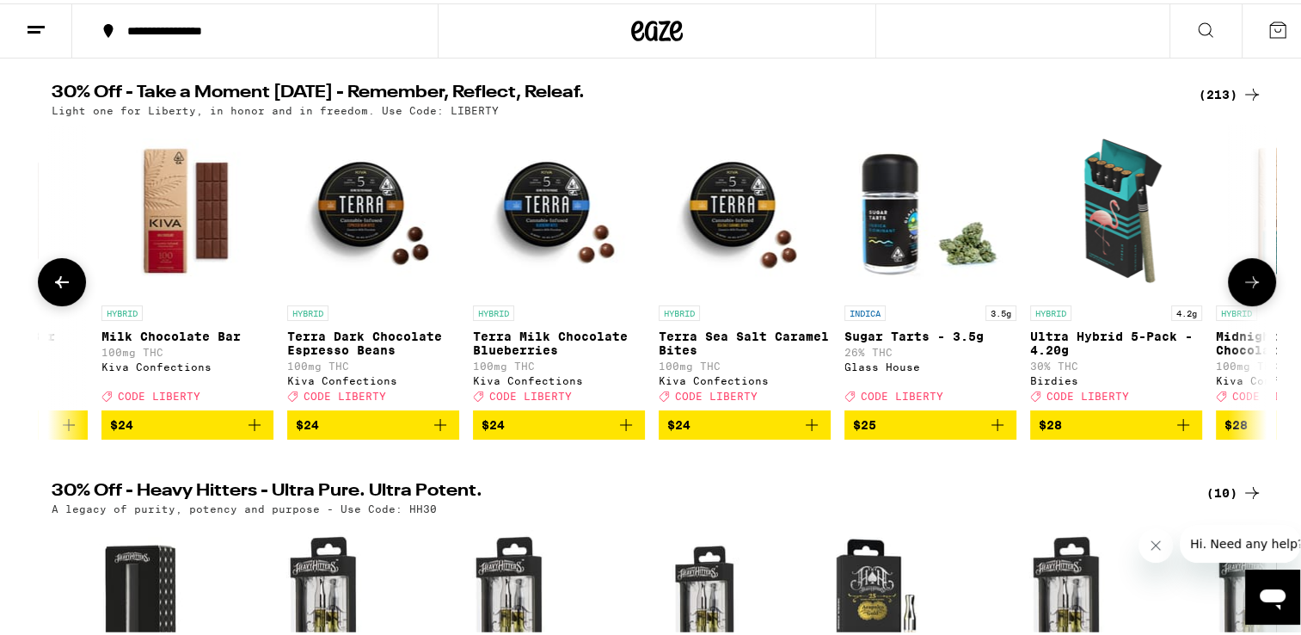
click at [1245, 282] on icon at bounding box center [1252, 278] width 21 height 21
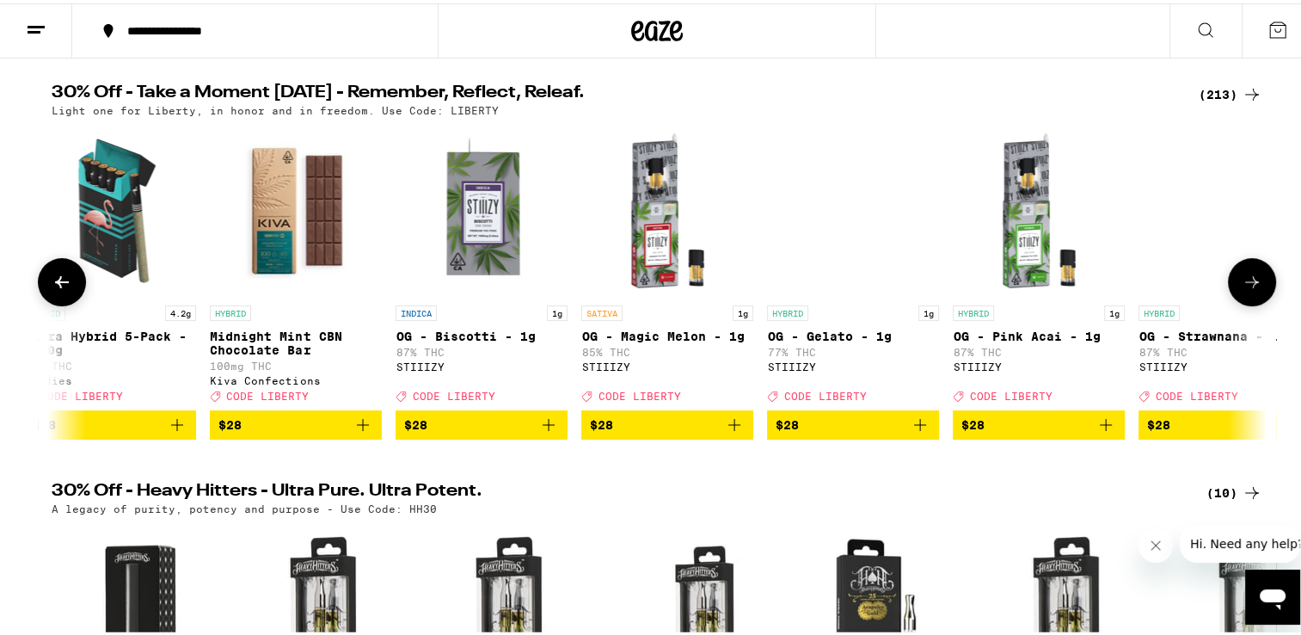
scroll to position [0, 22517]
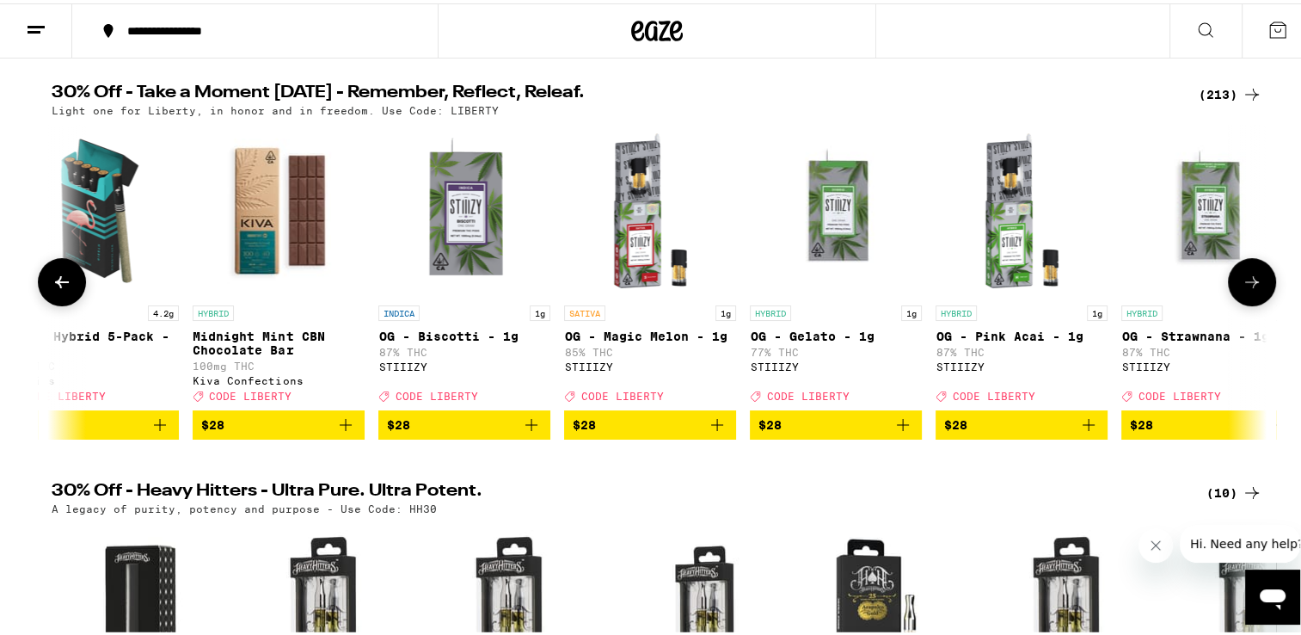
click at [1245, 282] on icon at bounding box center [1252, 278] width 21 height 21
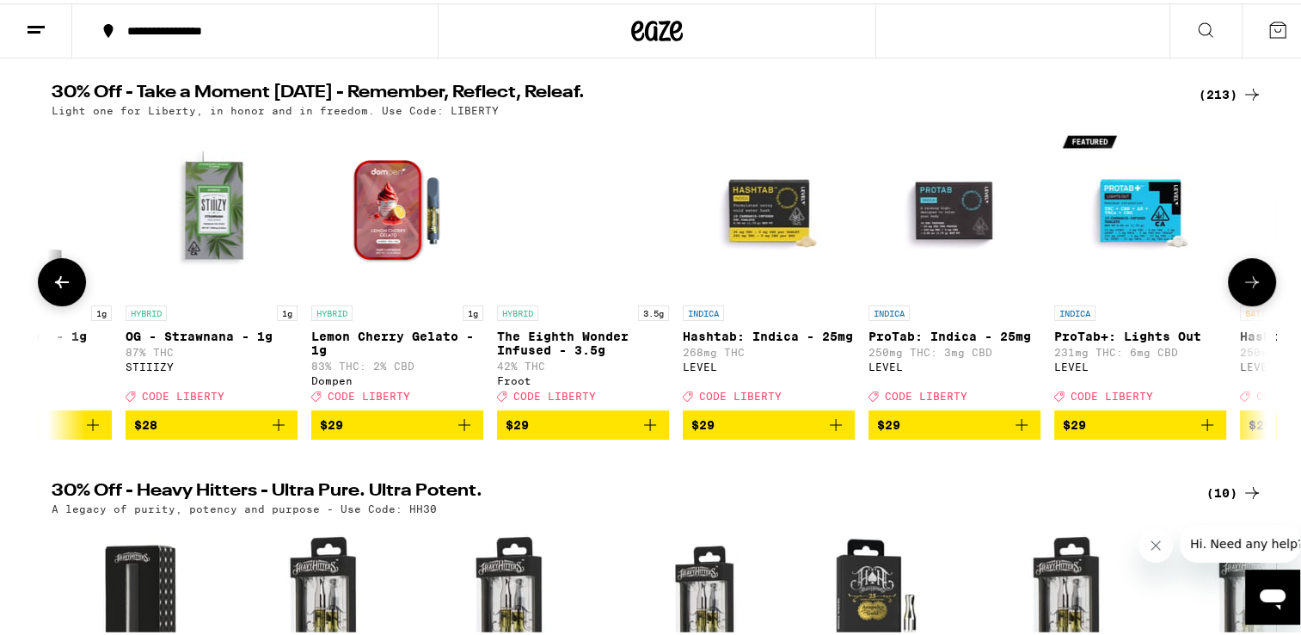
scroll to position [0, 23541]
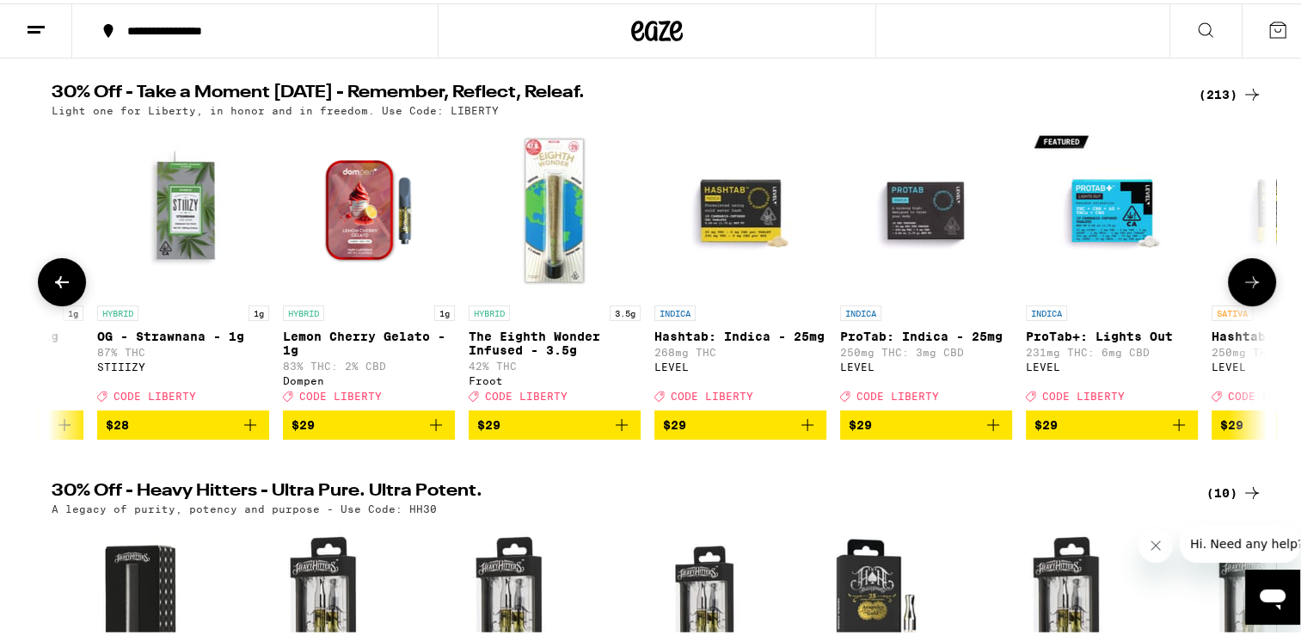
click at [1245, 282] on icon at bounding box center [1252, 278] width 21 height 21
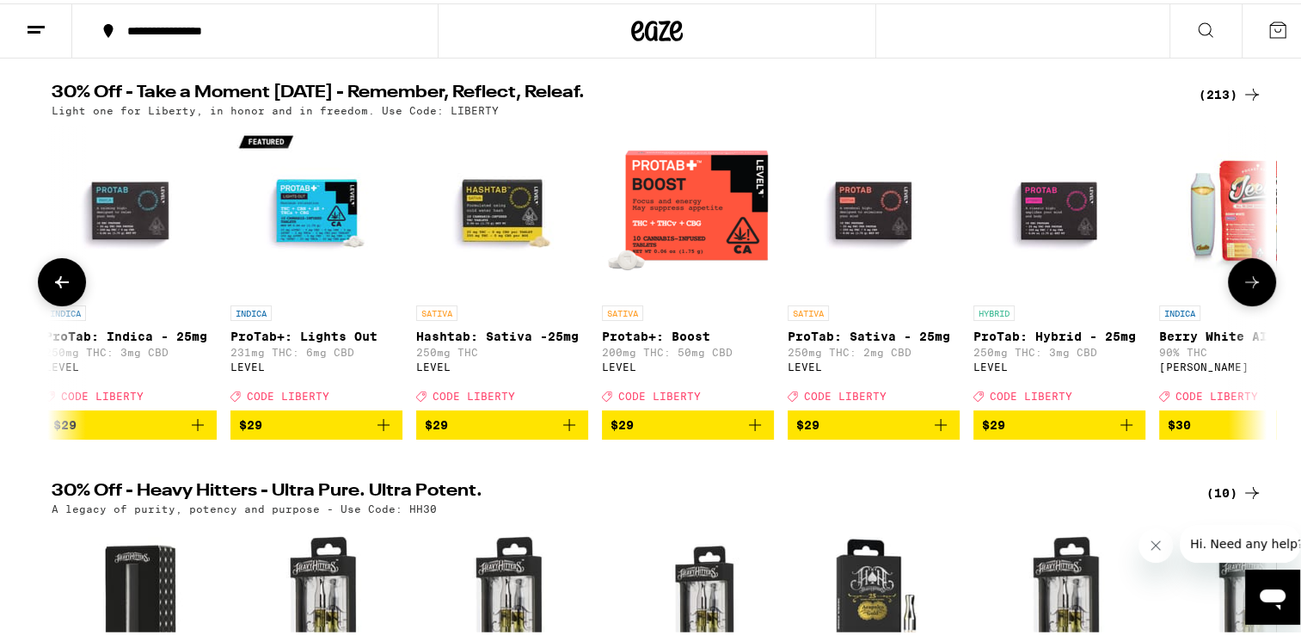
scroll to position [0, 24564]
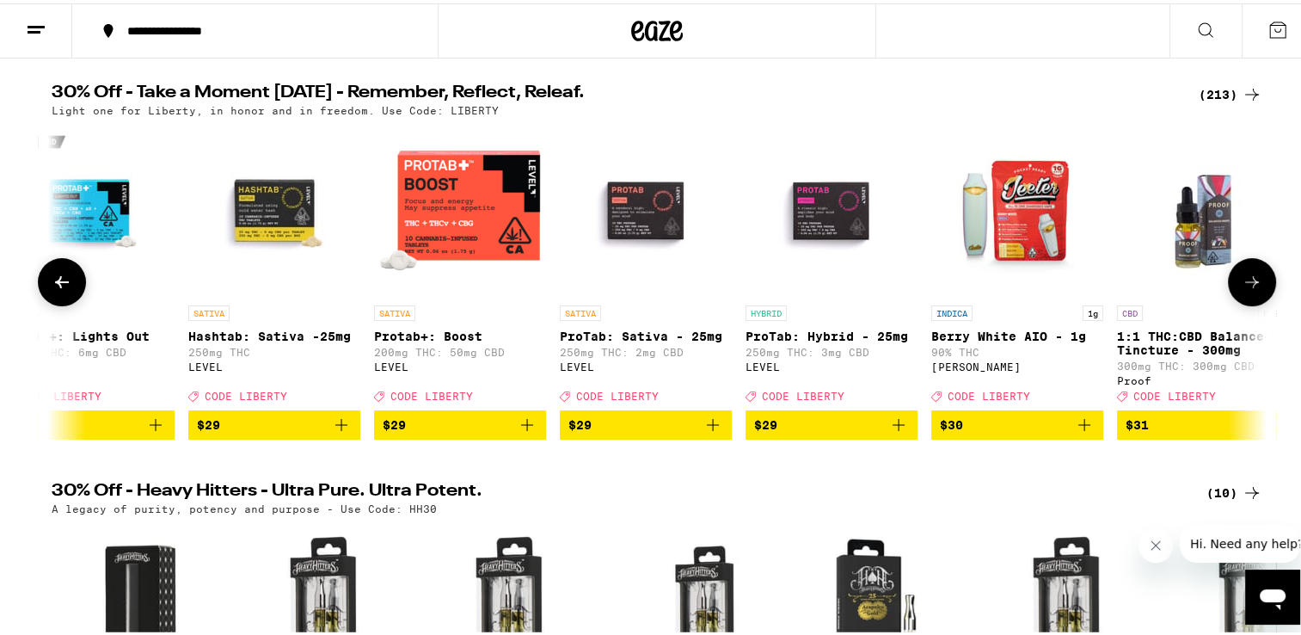
click at [1245, 281] on icon at bounding box center [1252, 278] width 21 height 21
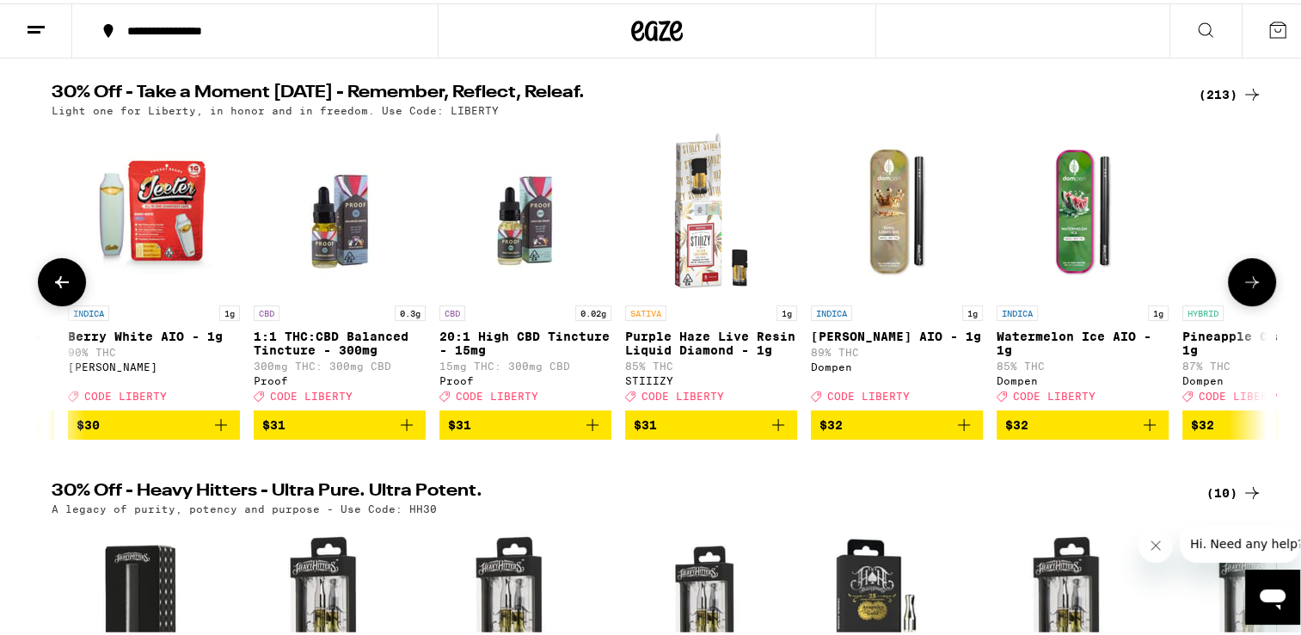
scroll to position [0, 25588]
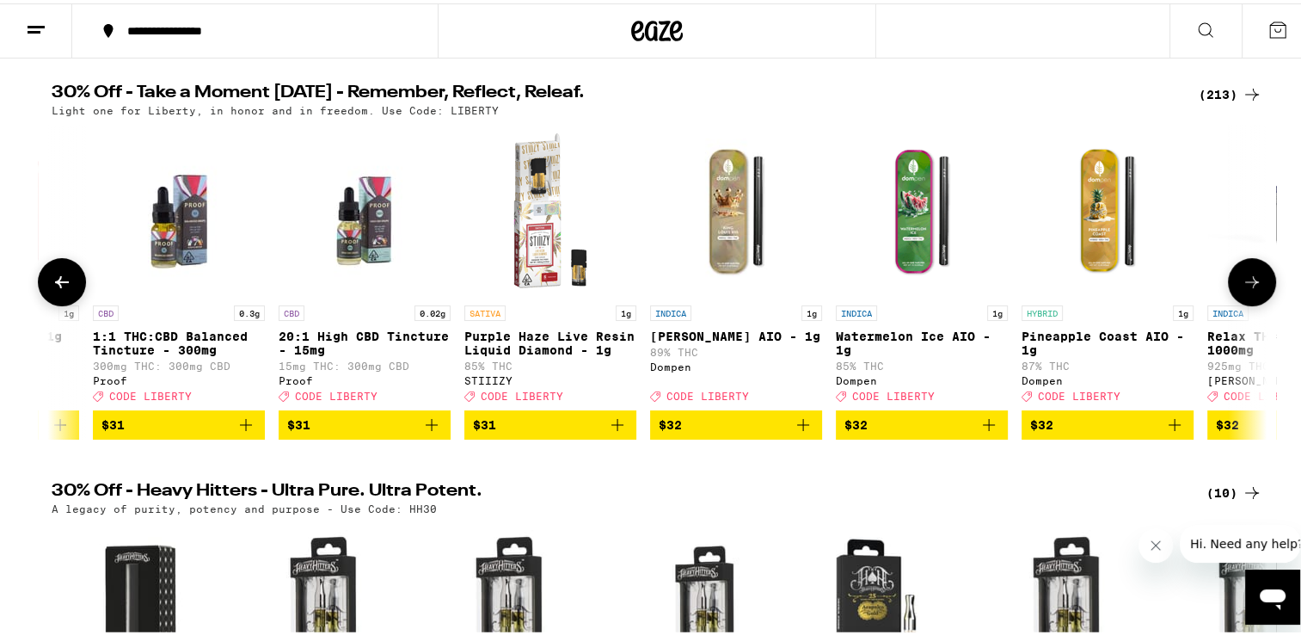
click at [1245, 281] on icon at bounding box center [1252, 278] width 21 height 21
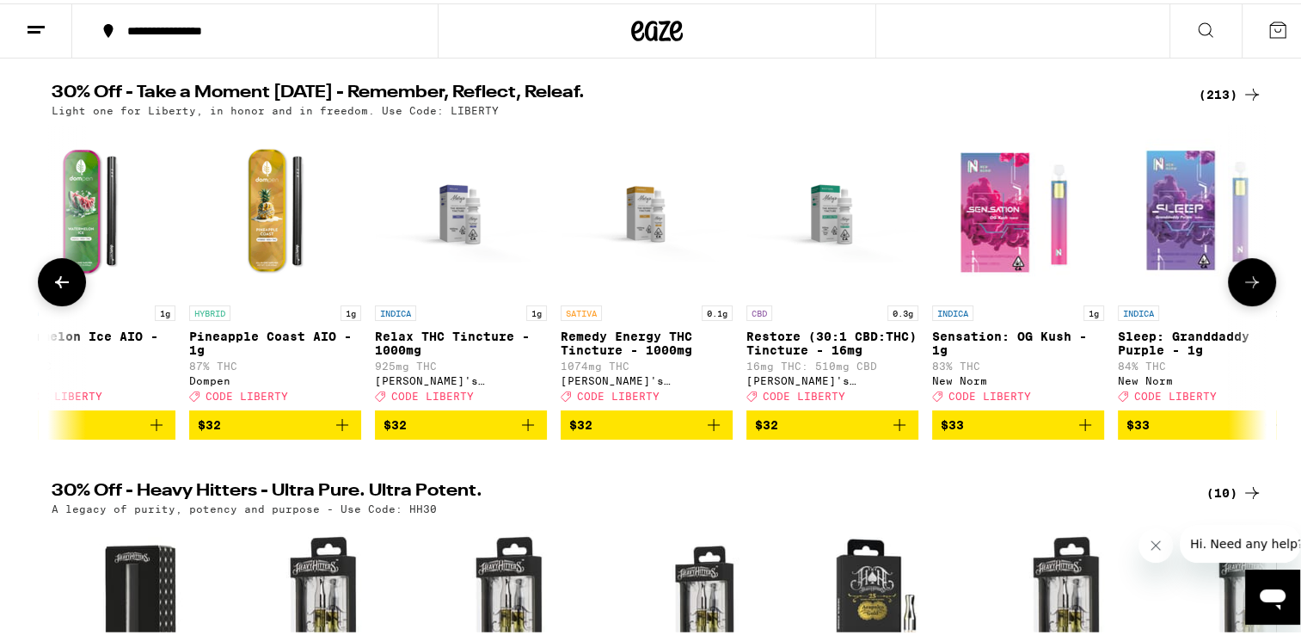
scroll to position [0, 26611]
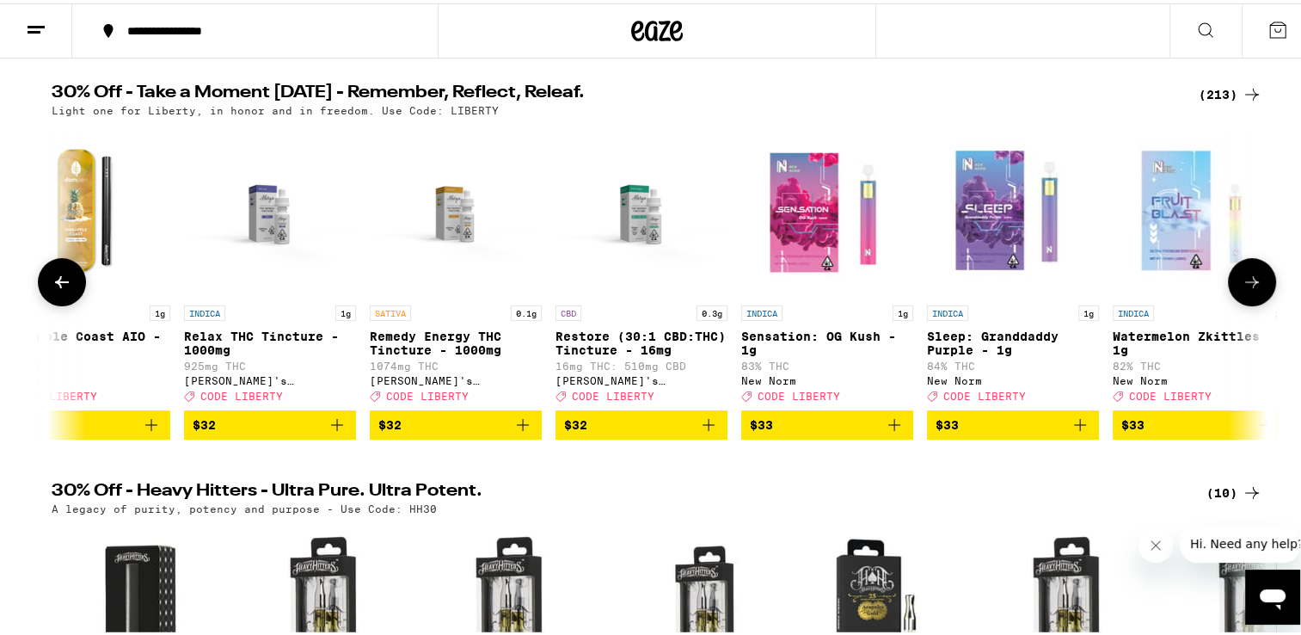
click at [1245, 281] on icon at bounding box center [1252, 278] width 21 height 21
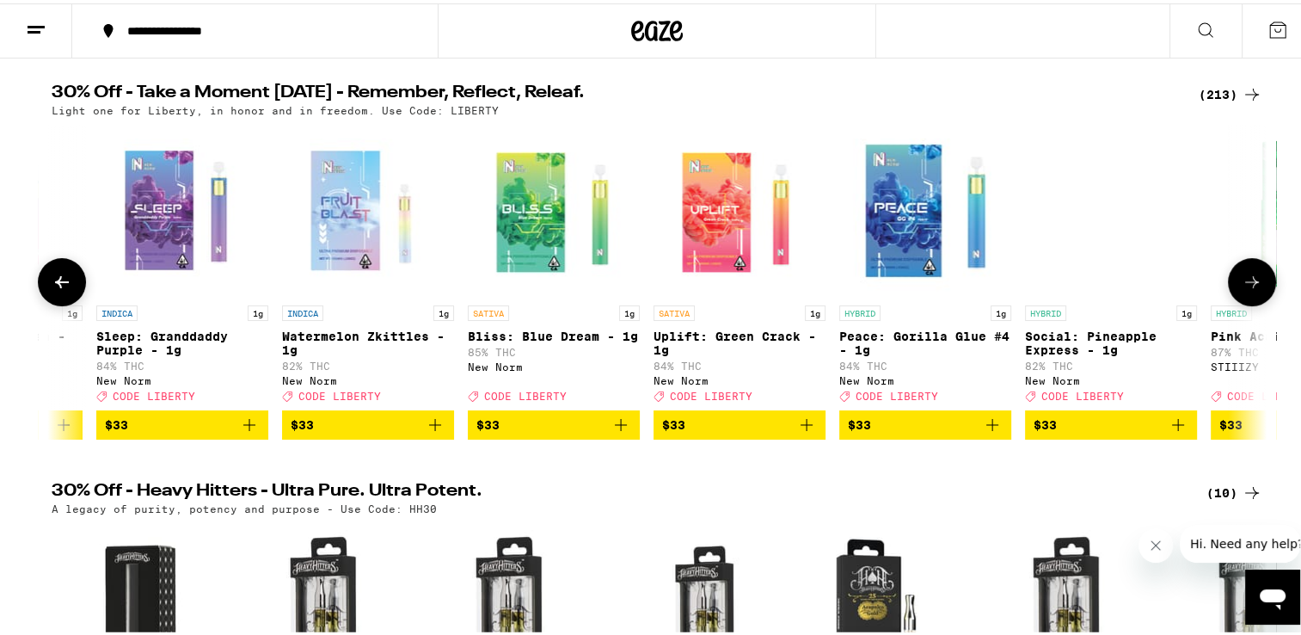
scroll to position [0, 27634]
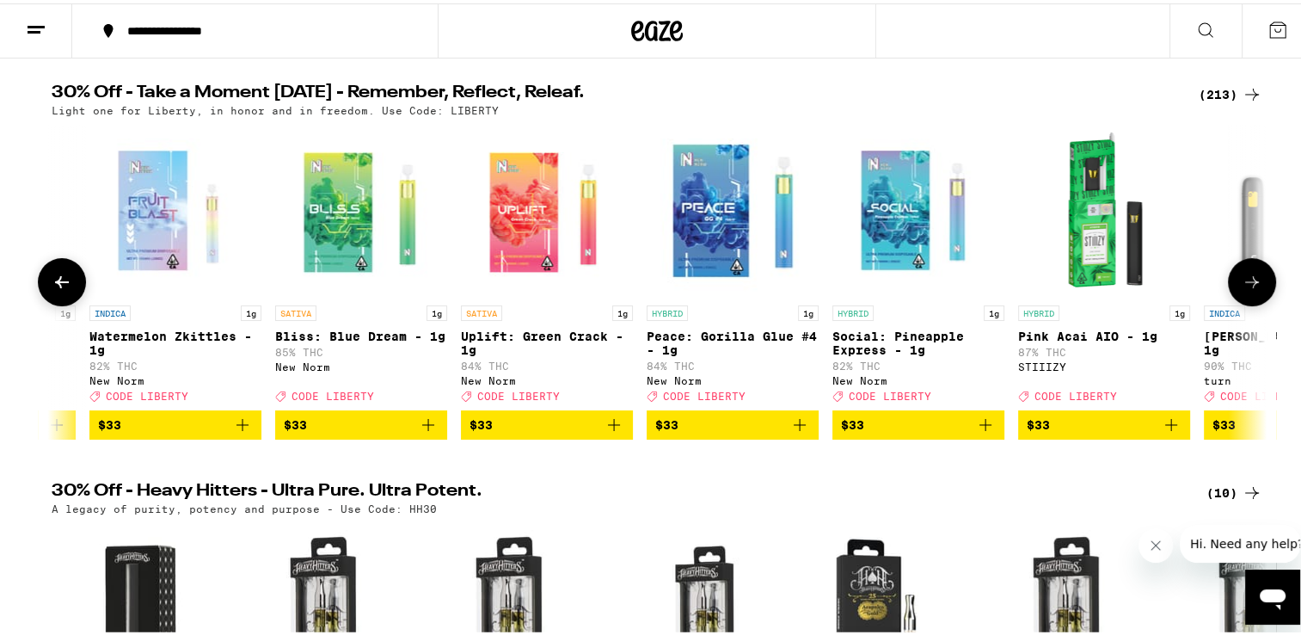
click at [1245, 281] on icon at bounding box center [1252, 278] width 21 height 21
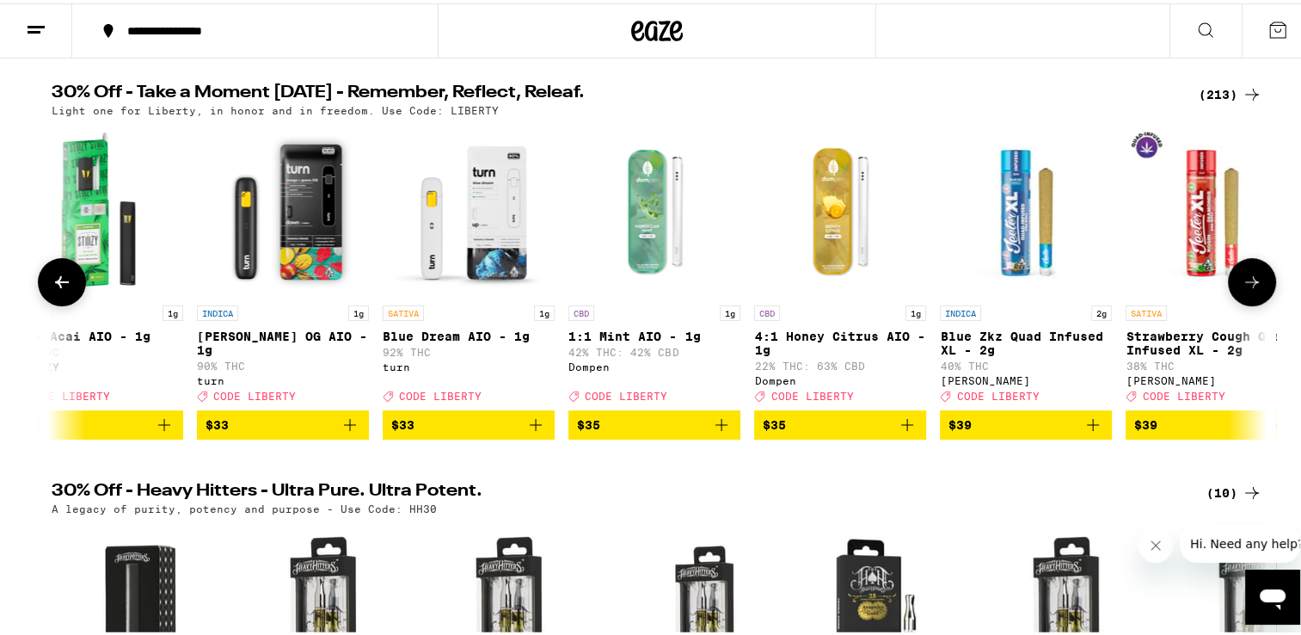
scroll to position [0, 28658]
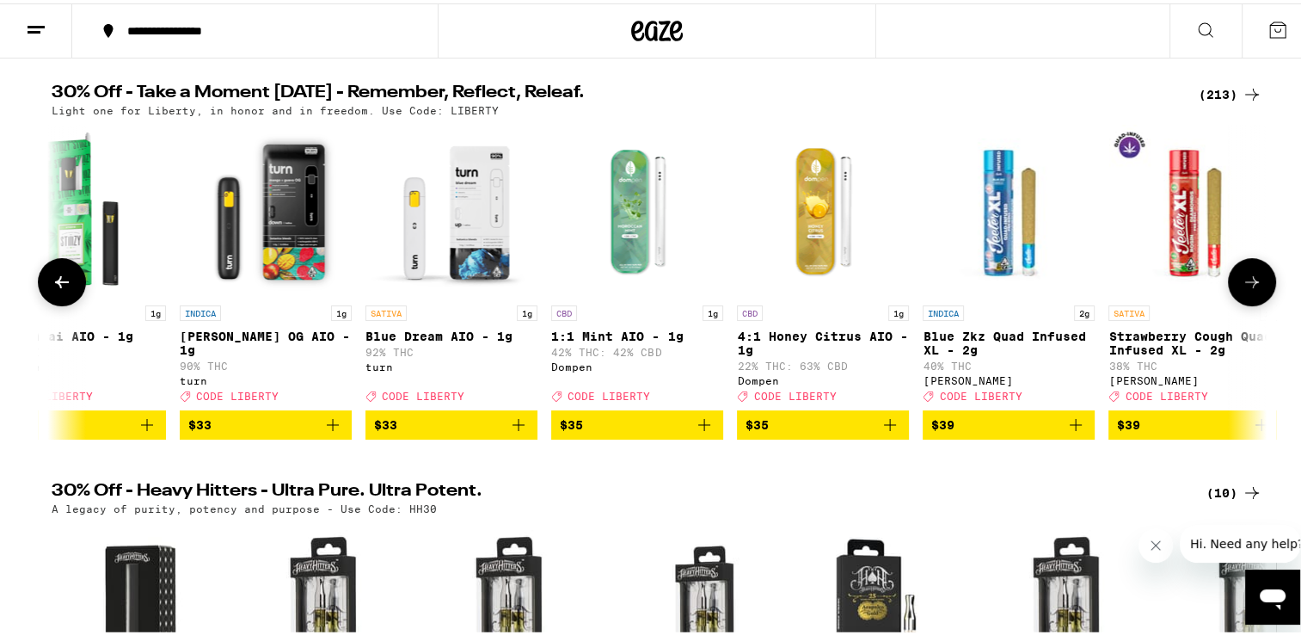
click at [1245, 281] on icon at bounding box center [1252, 278] width 21 height 21
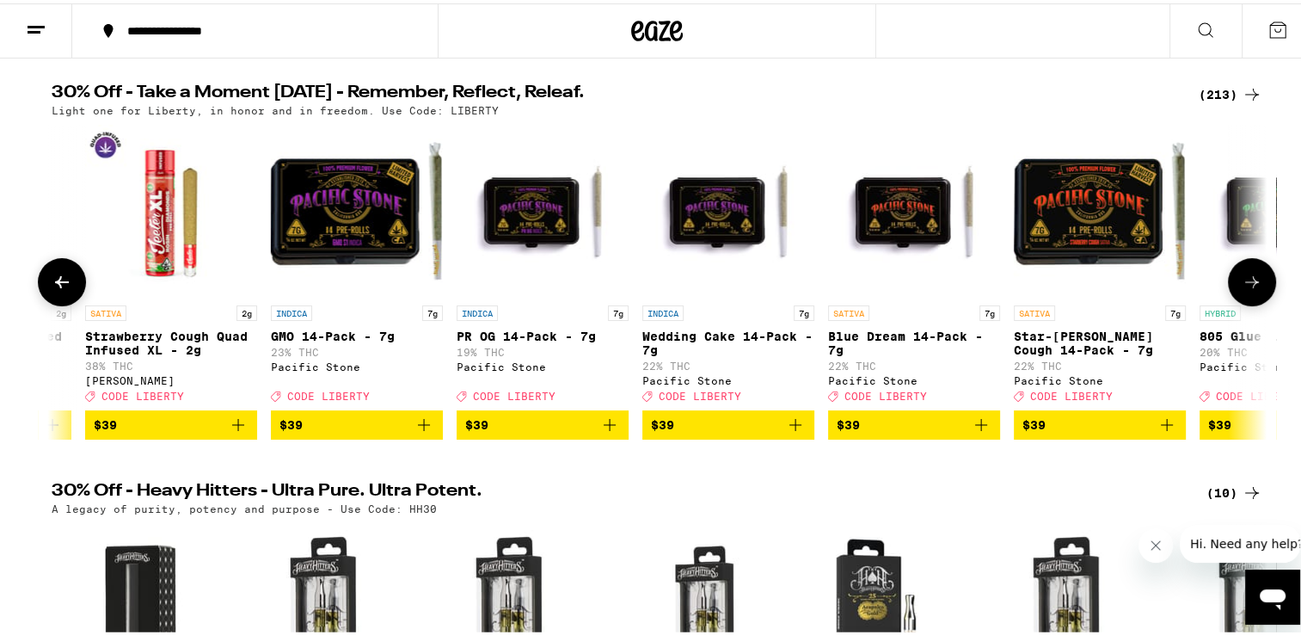
click at [1245, 281] on icon at bounding box center [1252, 278] width 21 height 21
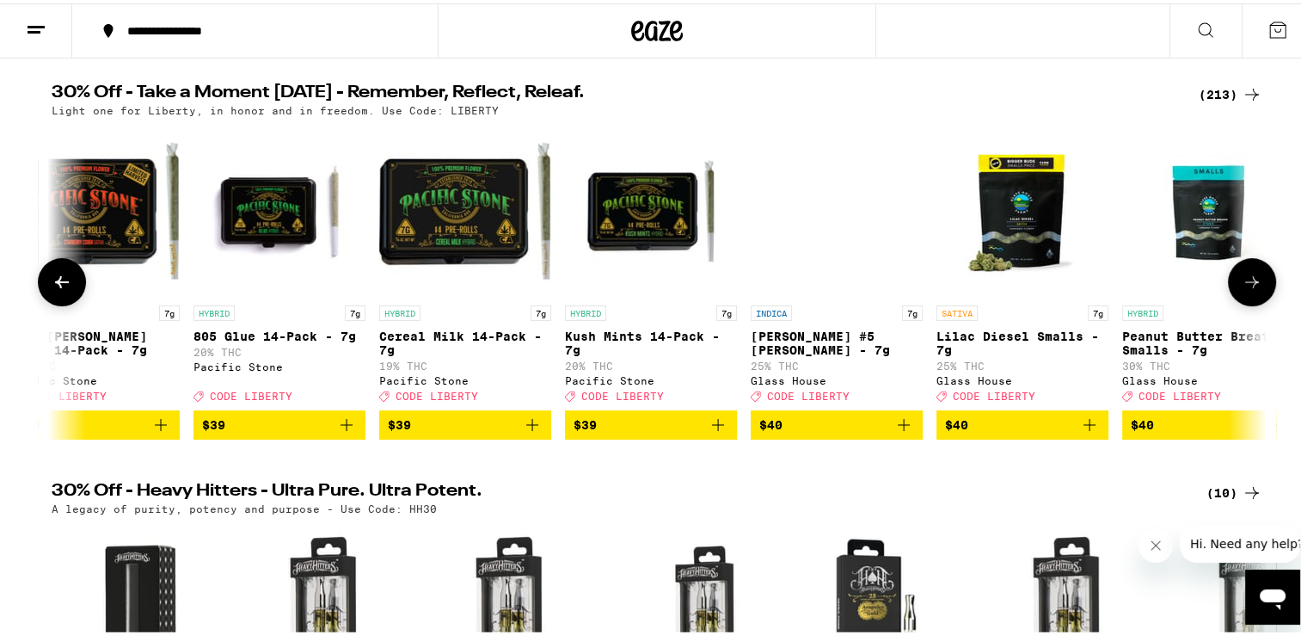
scroll to position [0, 30705]
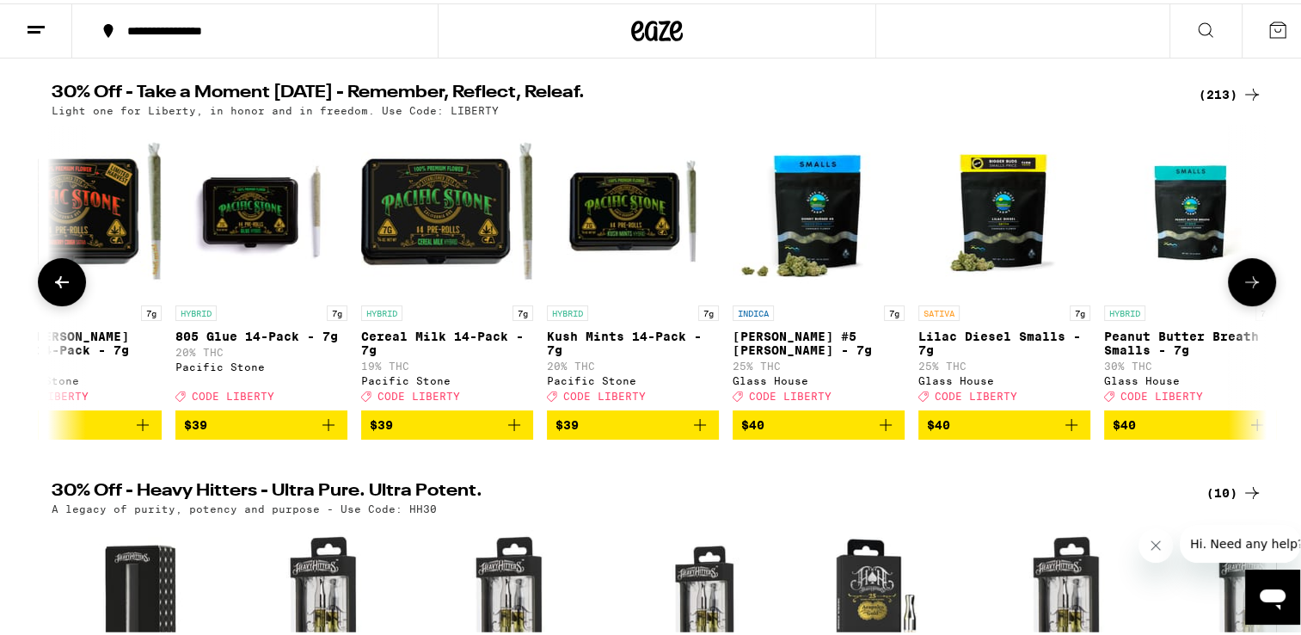
click at [1245, 281] on icon at bounding box center [1252, 278] width 21 height 21
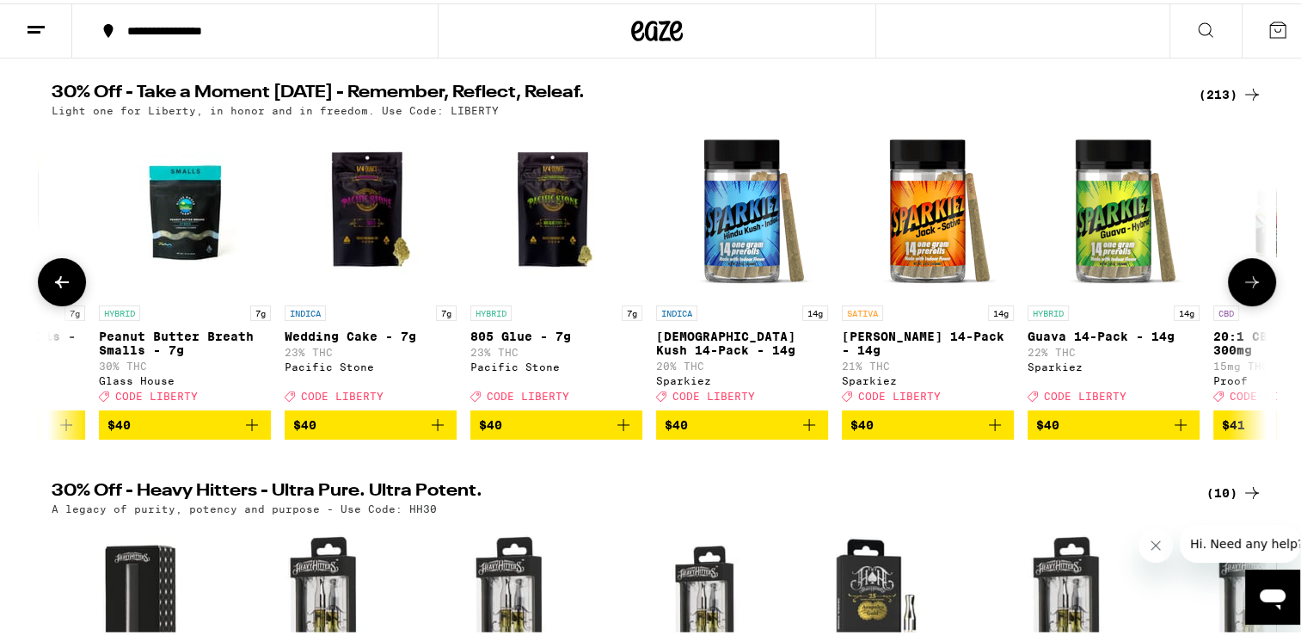
scroll to position [0, 31729]
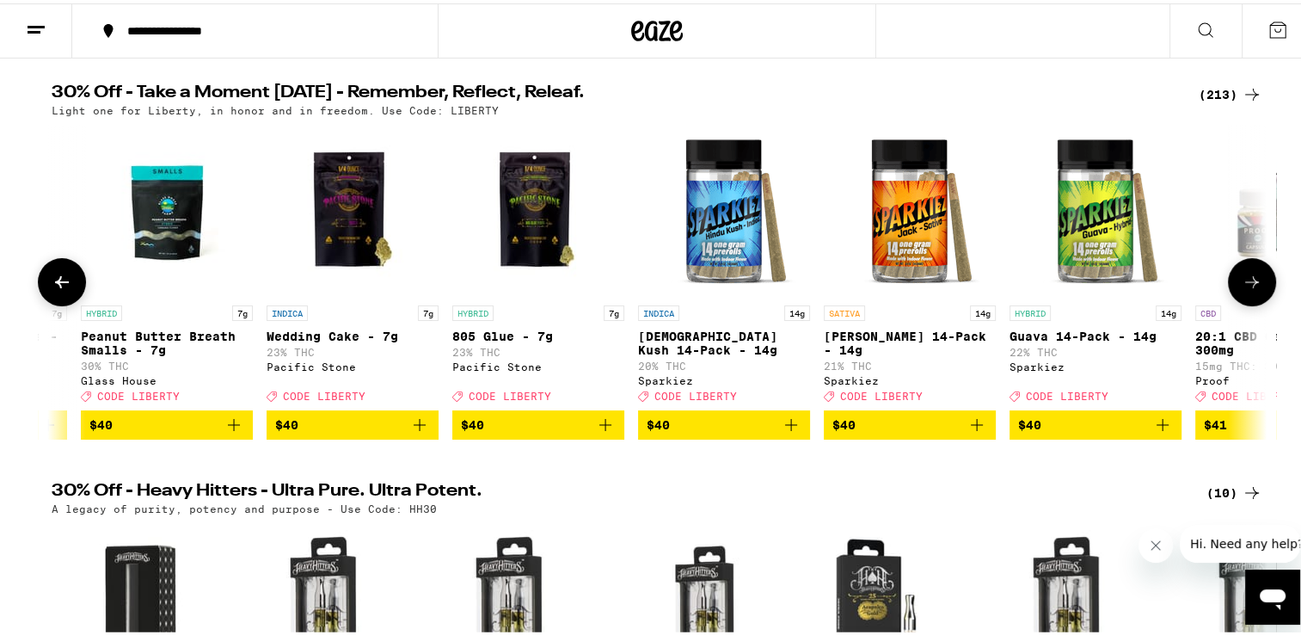
click at [1245, 281] on icon at bounding box center [1252, 278] width 21 height 21
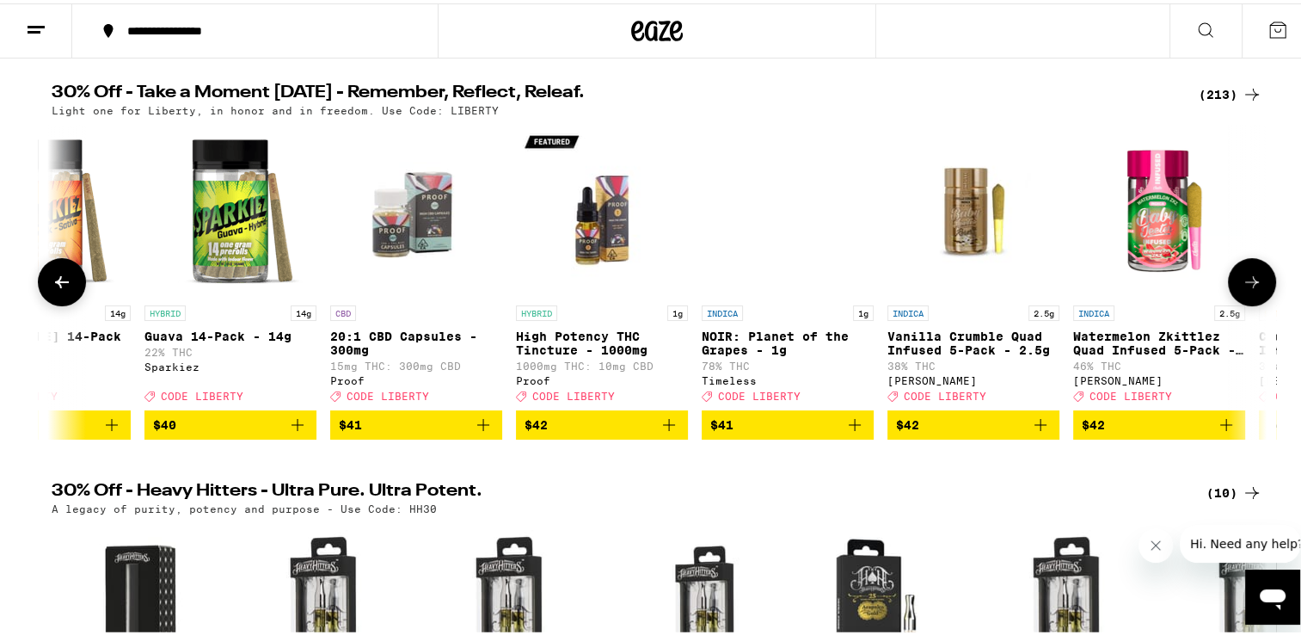
scroll to position [0, 32752]
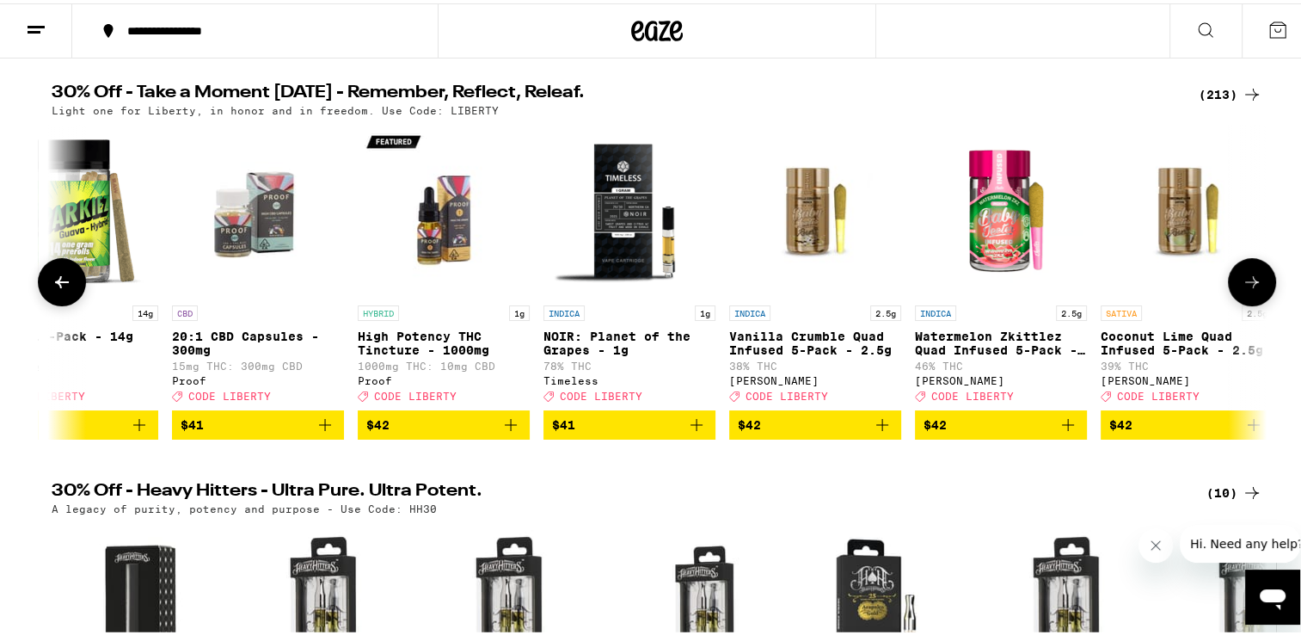
click at [1245, 281] on icon at bounding box center [1252, 278] width 21 height 21
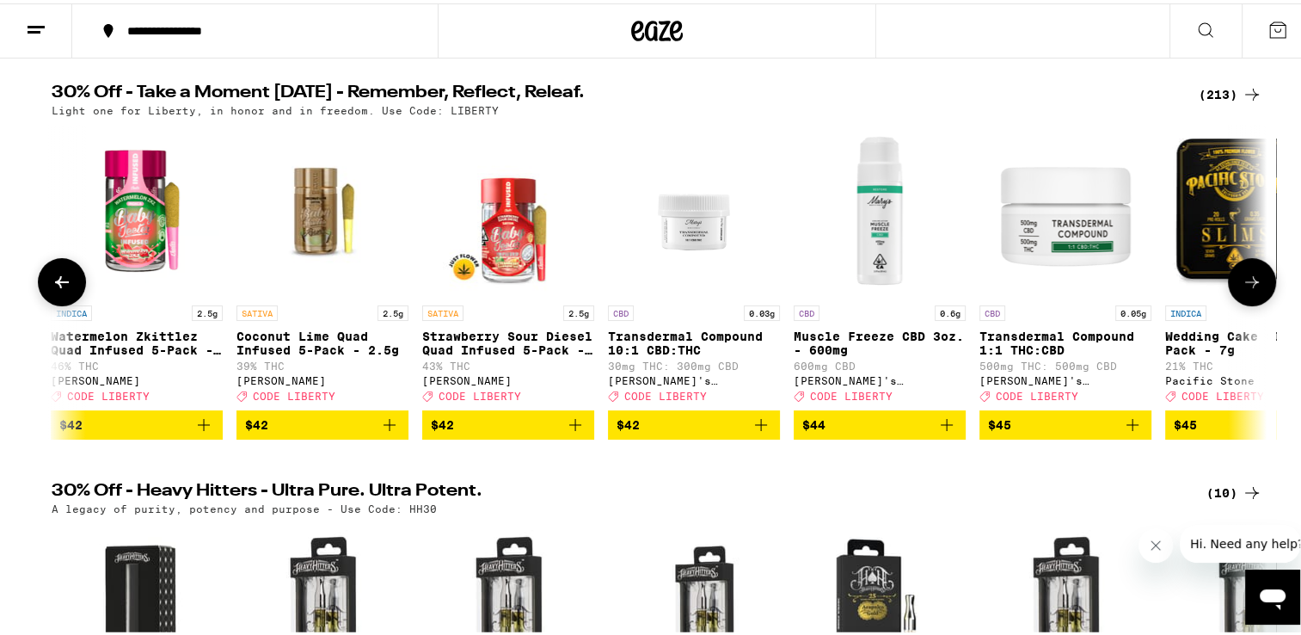
scroll to position [0, 33776]
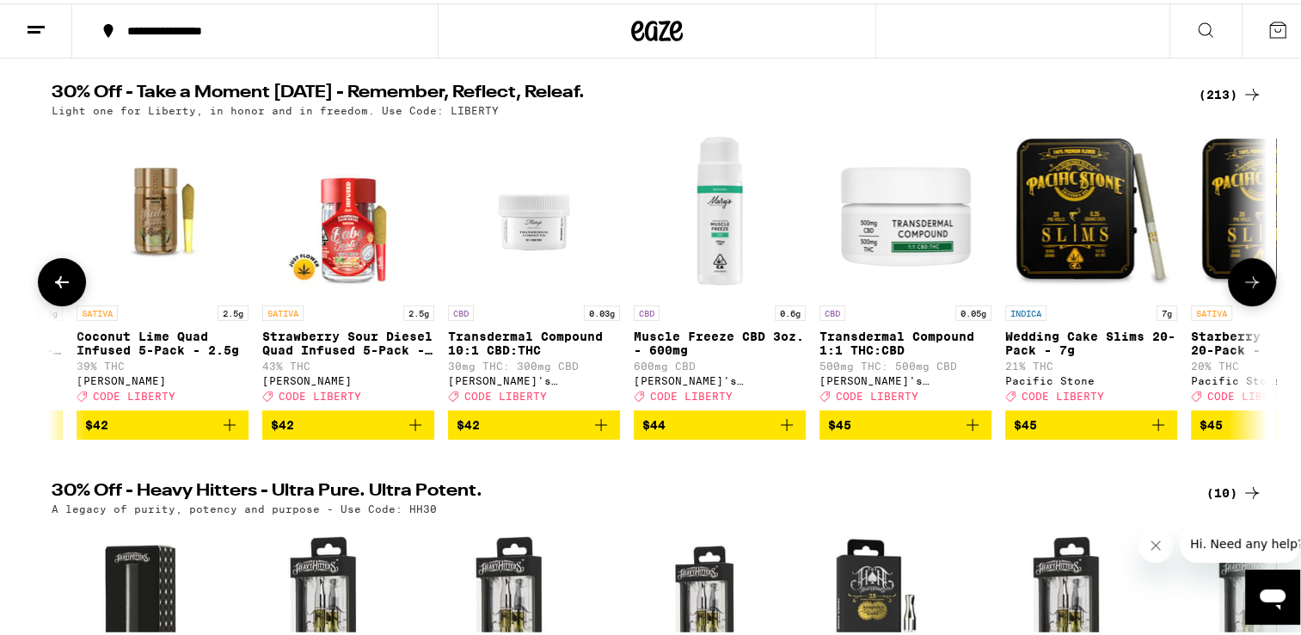
click at [1245, 281] on icon at bounding box center [1252, 278] width 21 height 21
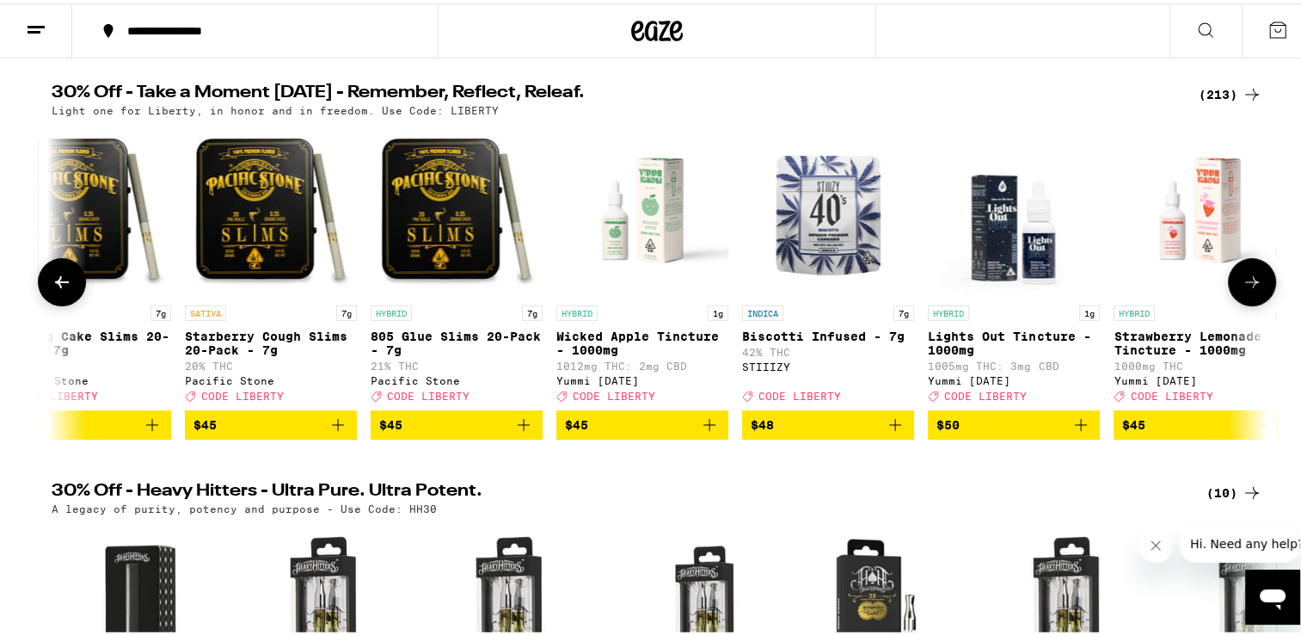
scroll to position [0, 34799]
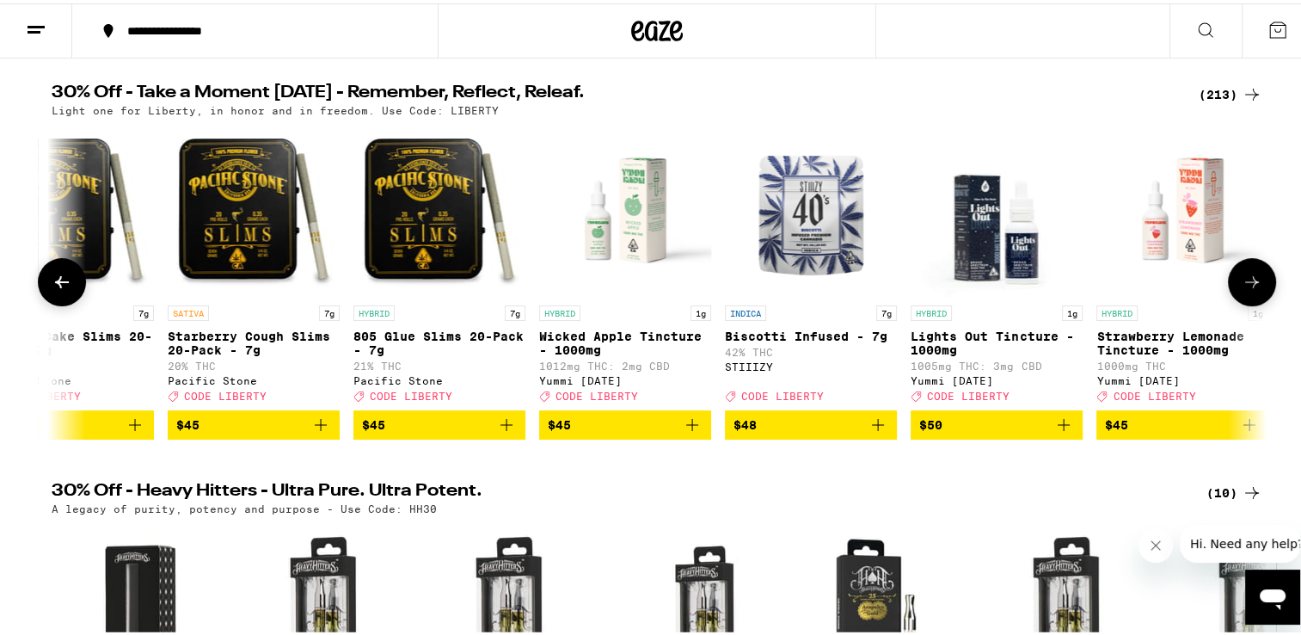
click at [1245, 281] on icon at bounding box center [1252, 278] width 21 height 21
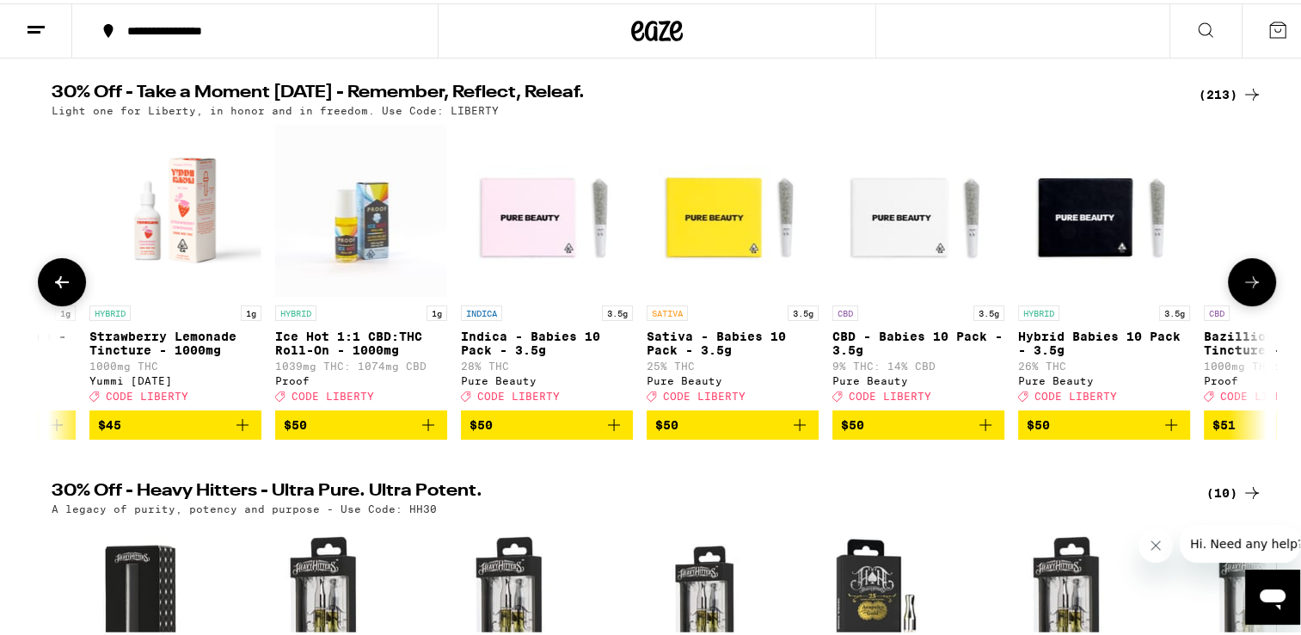
scroll to position [0, 35823]
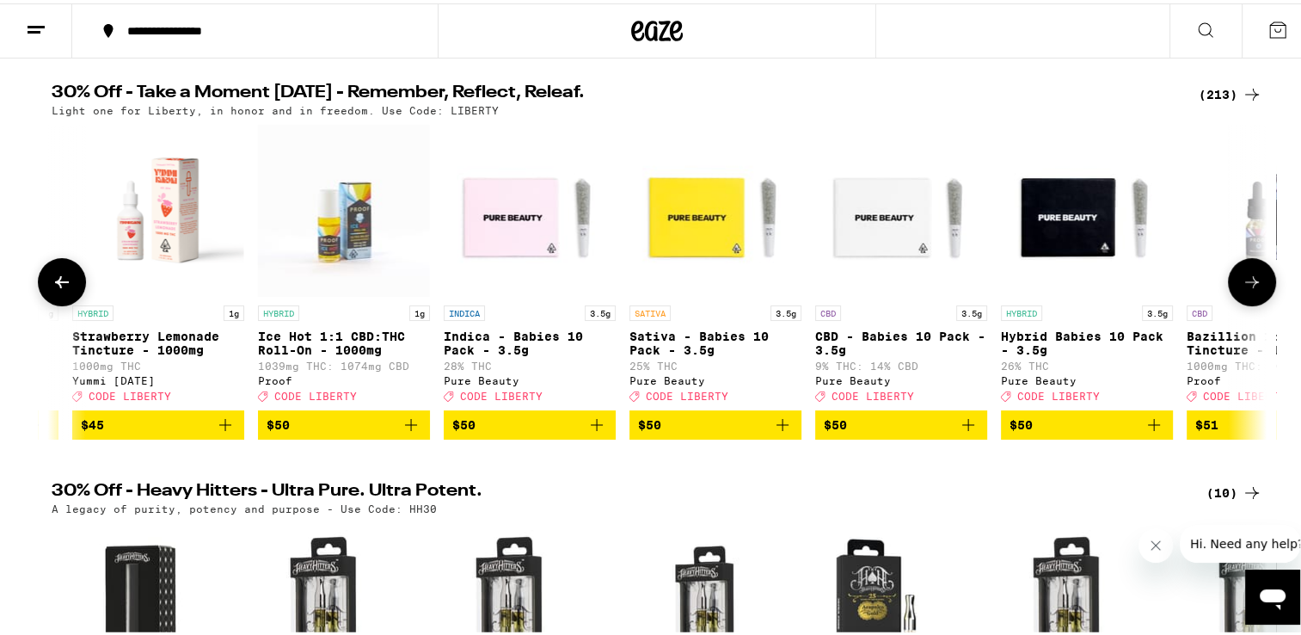
click at [1245, 281] on icon at bounding box center [1252, 278] width 21 height 21
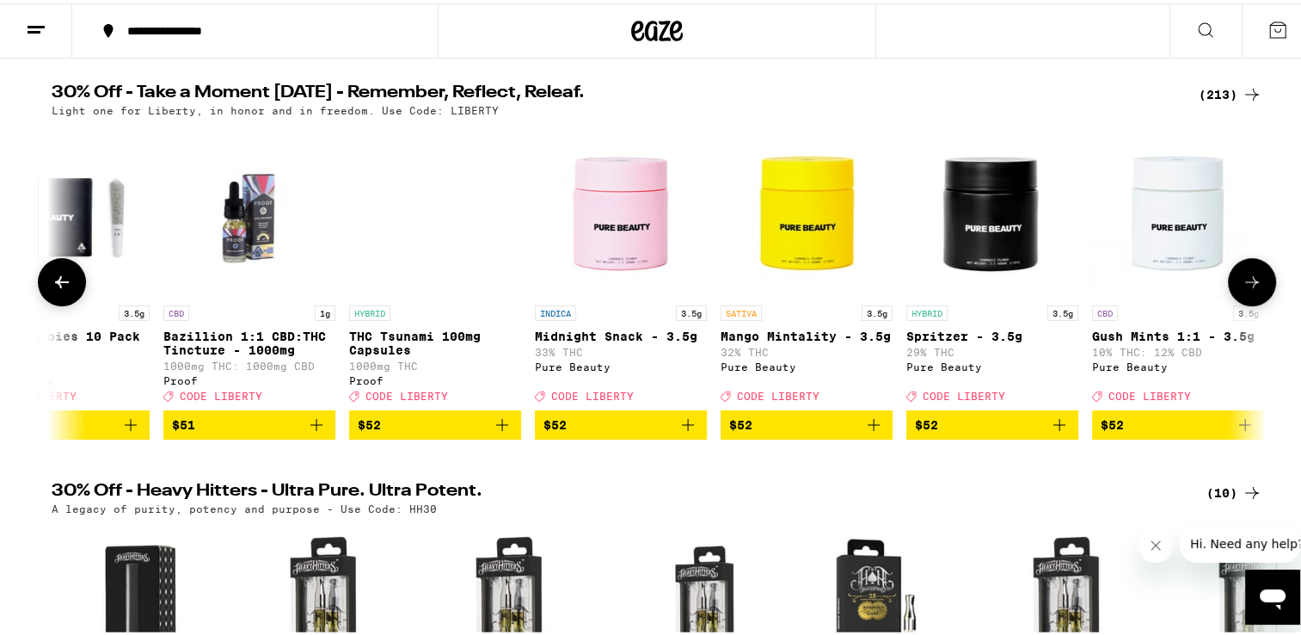
click at [1245, 281] on icon at bounding box center [1252, 278] width 21 height 21
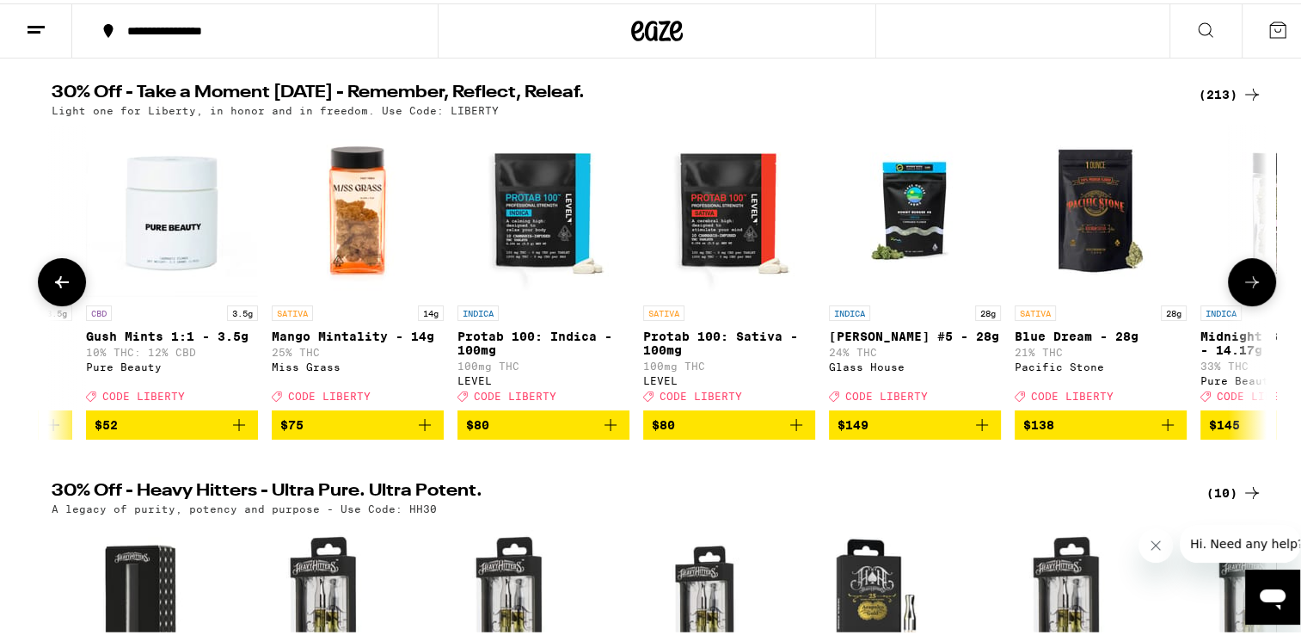
scroll to position [0, 37869]
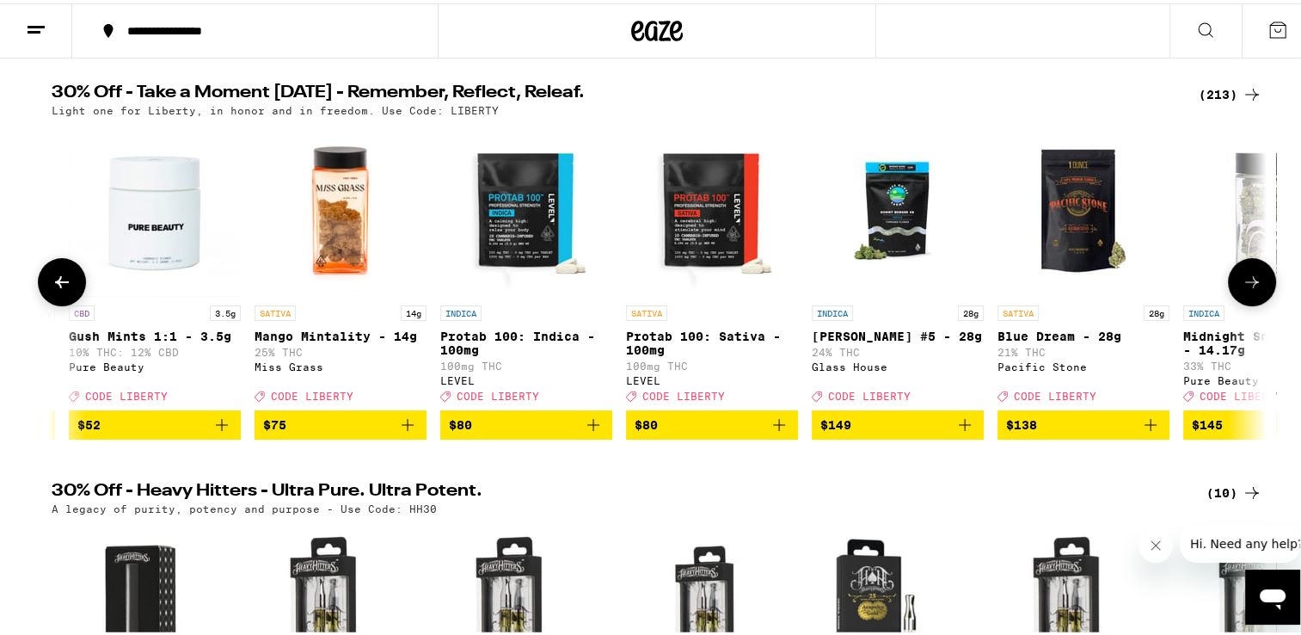
click at [1245, 281] on icon at bounding box center [1252, 278] width 21 height 21
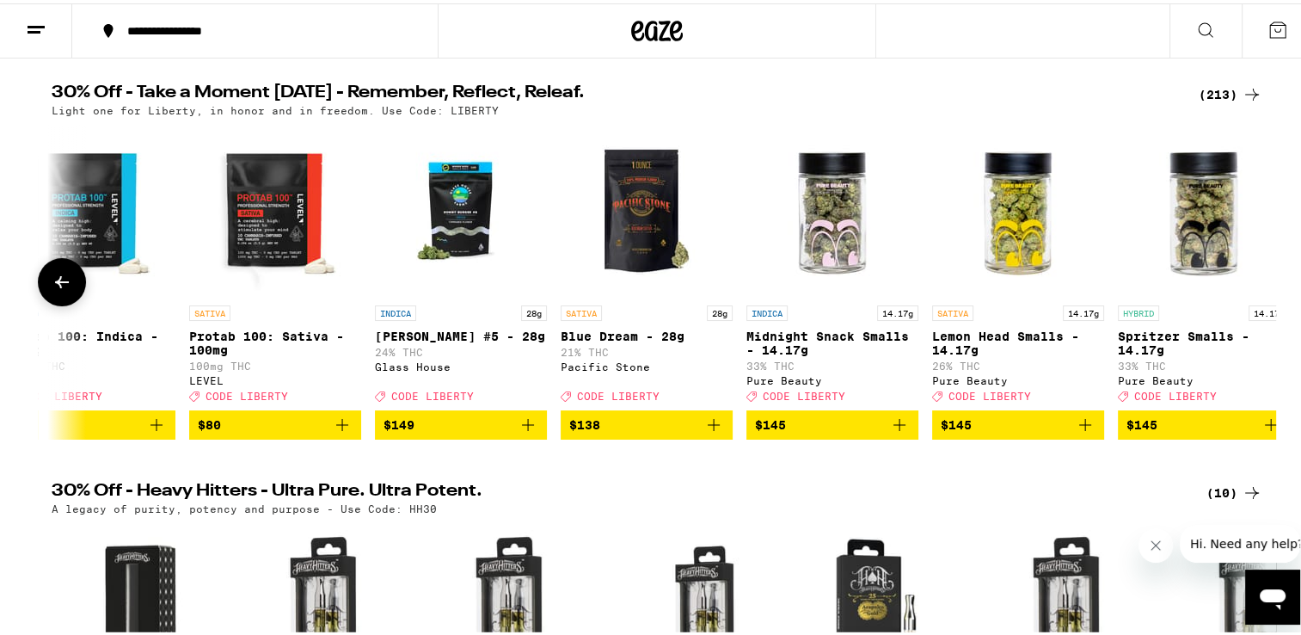
scroll to position [0, 38347]
